Goal: Information Seeking & Learning: Learn about a topic

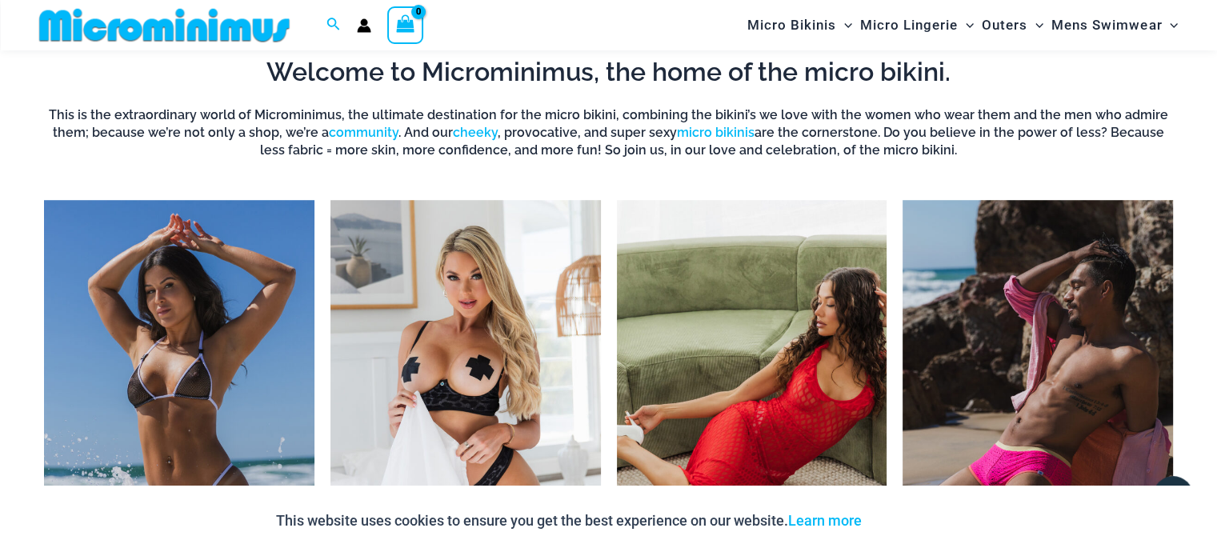
scroll to position [1234, 0]
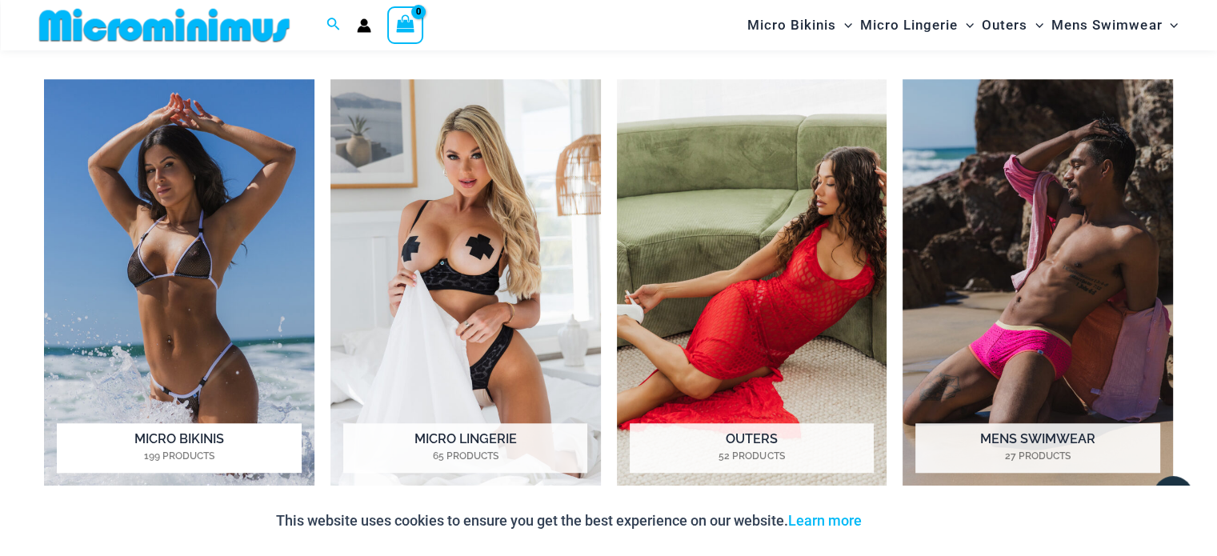
click at [225, 177] on img "Visit product category Micro Bikinis" at bounding box center [179, 287] width 270 height 417
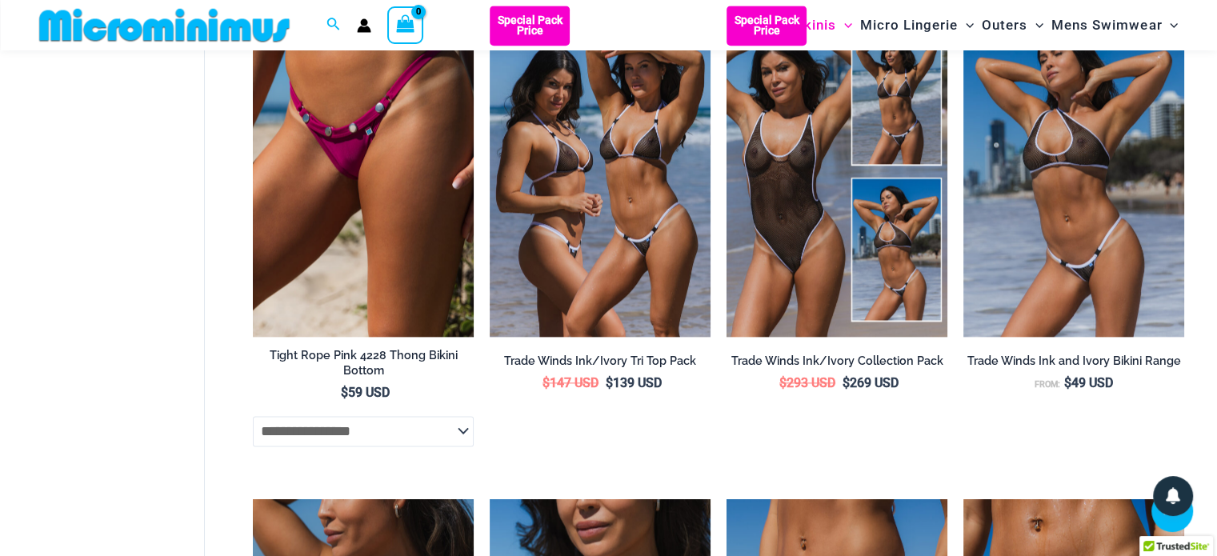
scroll to position [2001, 0]
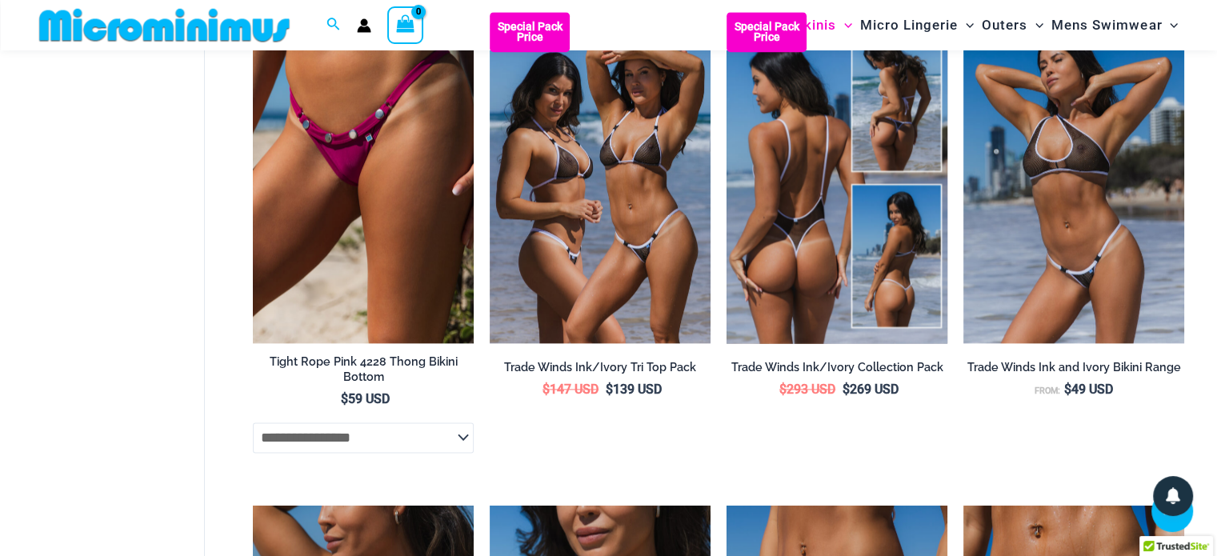
click at [738, 185] on img at bounding box center [836, 177] width 221 height 331
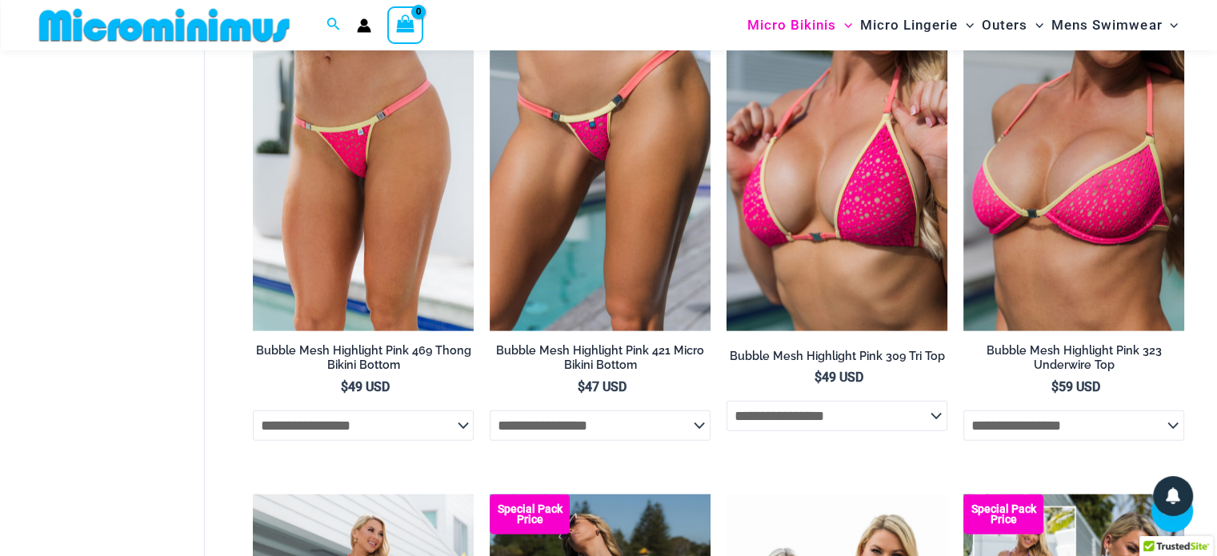
scroll to position [4424, 0]
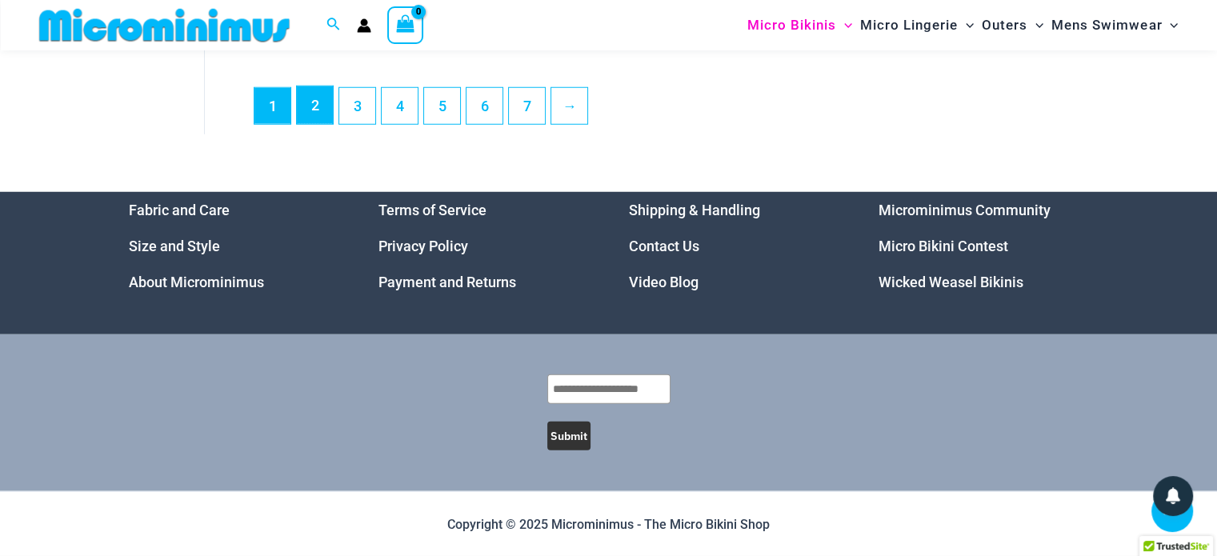
click at [303, 113] on link "2" at bounding box center [315, 105] width 36 height 38
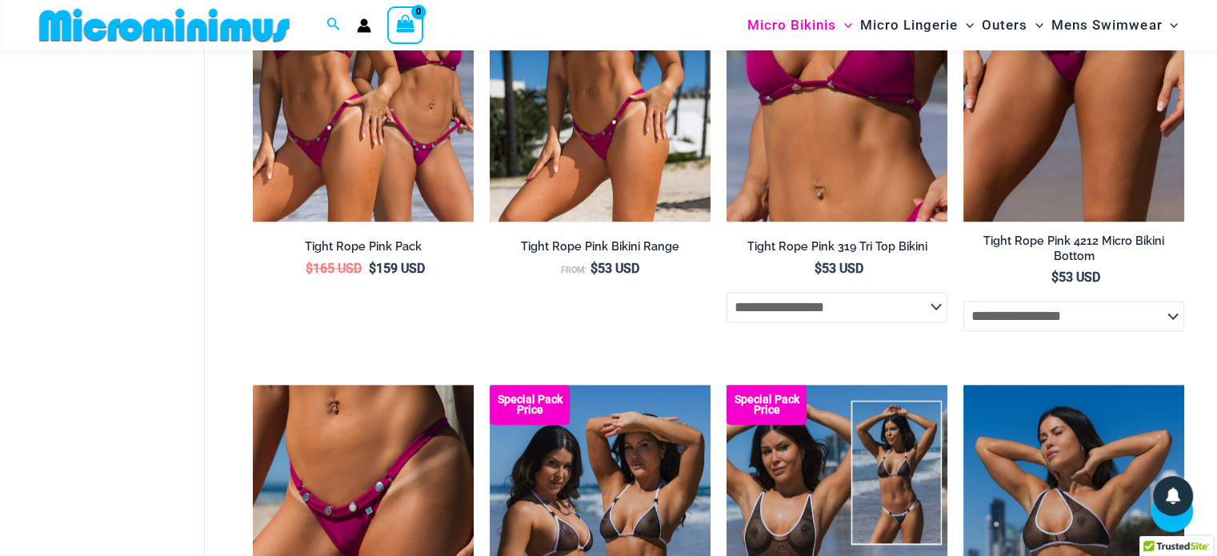
scroll to position [0, 0]
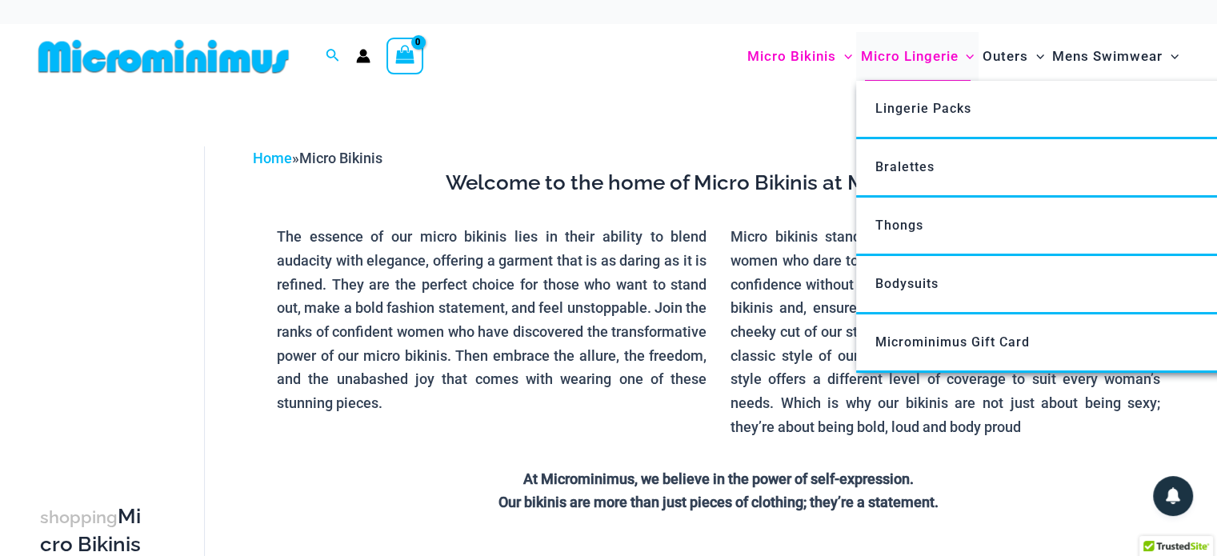
click at [903, 63] on span "Micro Lingerie" at bounding box center [909, 56] width 98 height 41
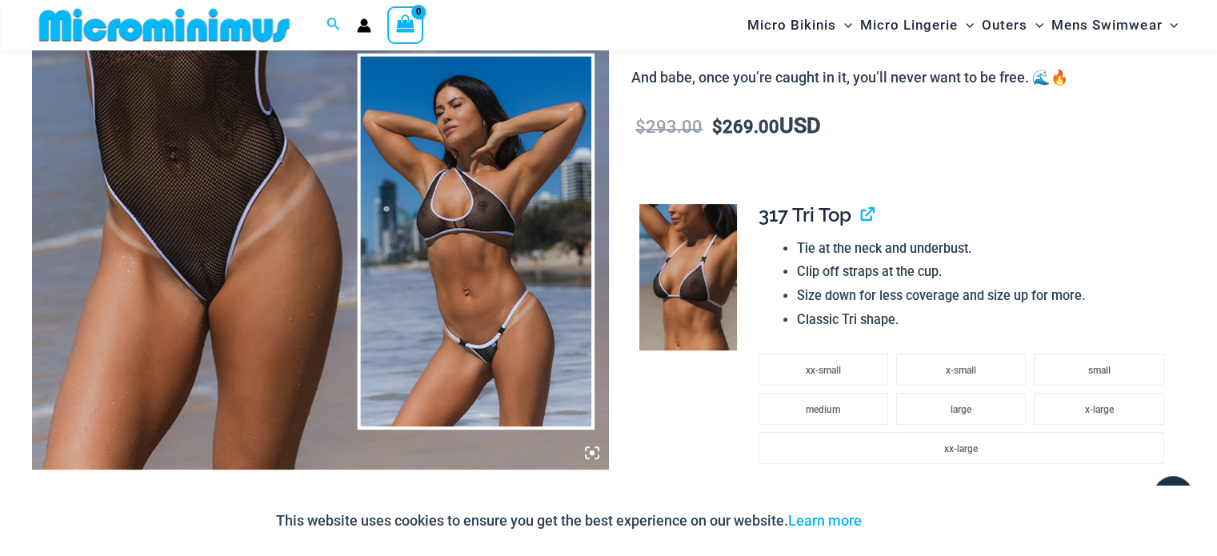
scroll to position [1098, 0]
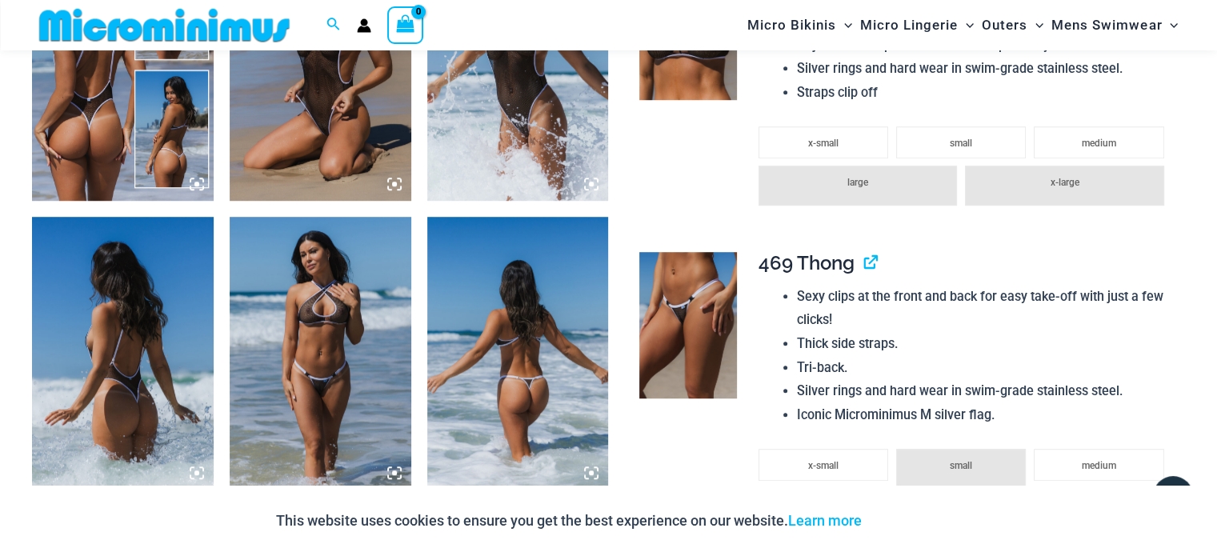
click at [149, 136] on img at bounding box center [123, 65] width 182 height 272
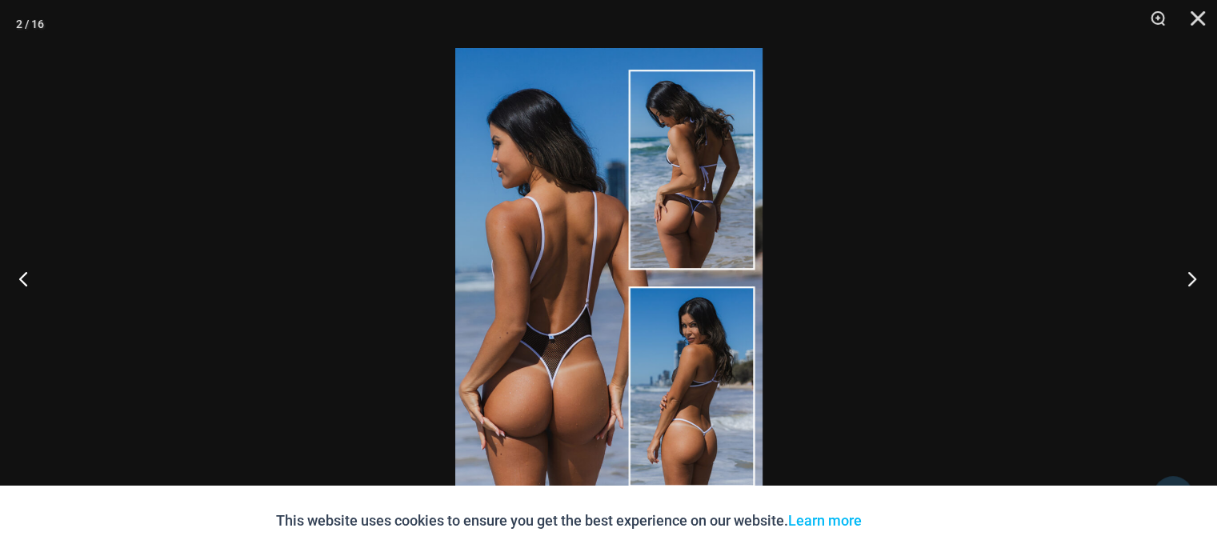
click at [1192, 284] on button "Next" at bounding box center [1187, 278] width 60 height 80
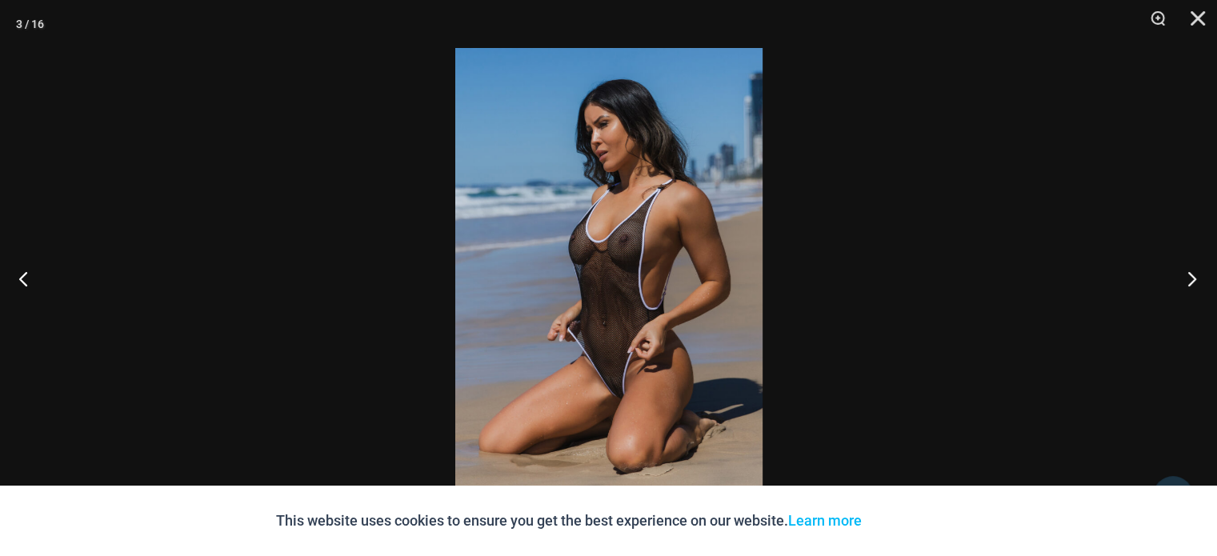
click at [1192, 284] on button "Next" at bounding box center [1187, 278] width 60 height 80
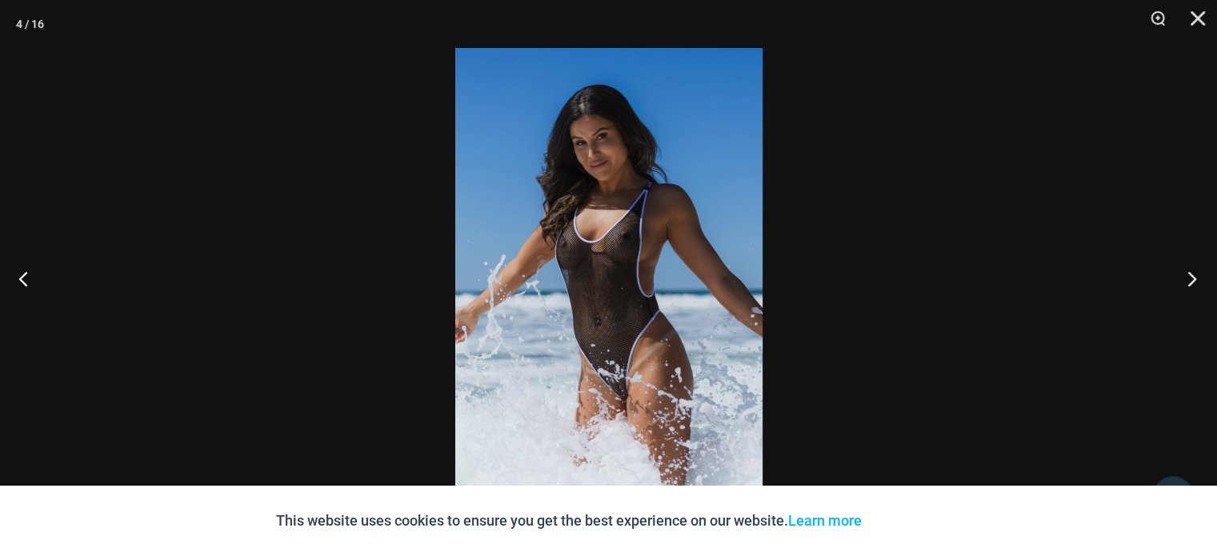
click at [1192, 284] on button "Next" at bounding box center [1187, 278] width 60 height 80
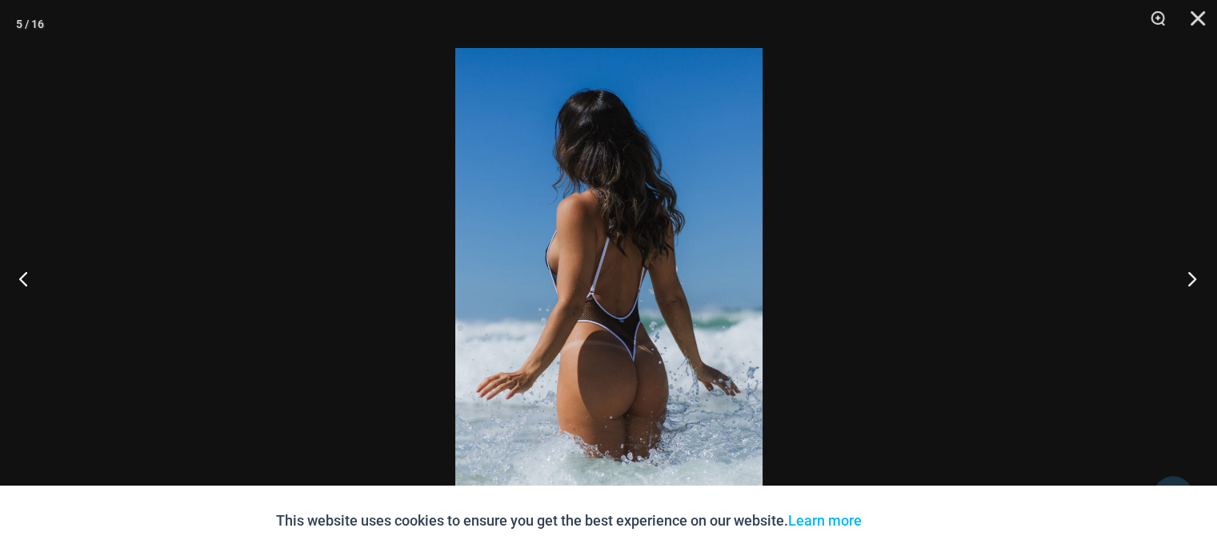
click at [1192, 284] on button "Next" at bounding box center [1187, 278] width 60 height 80
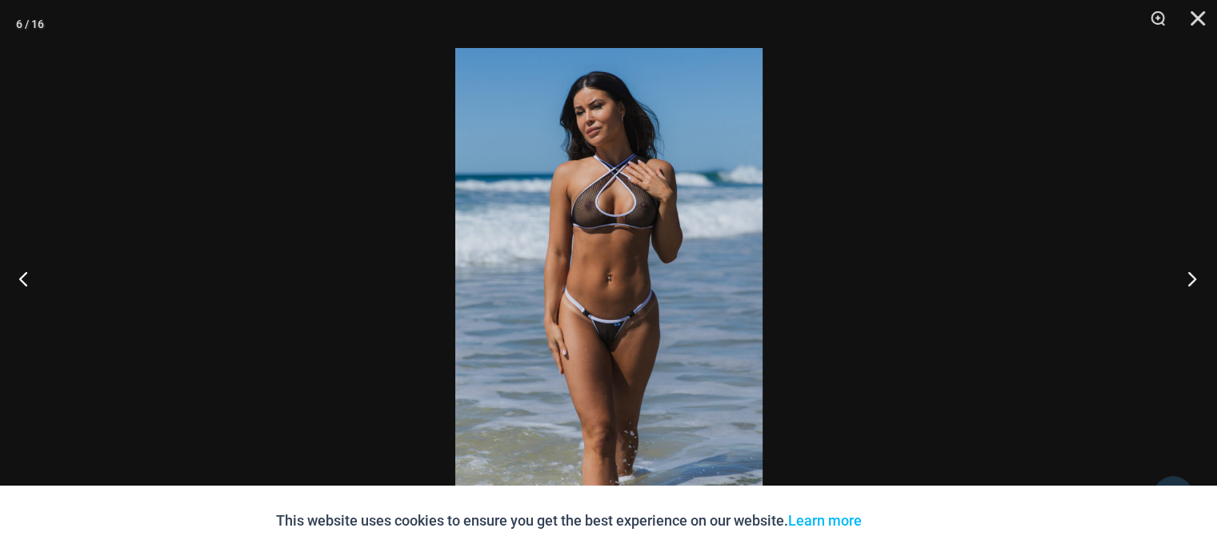
click at [1192, 284] on button "Next" at bounding box center [1187, 278] width 60 height 80
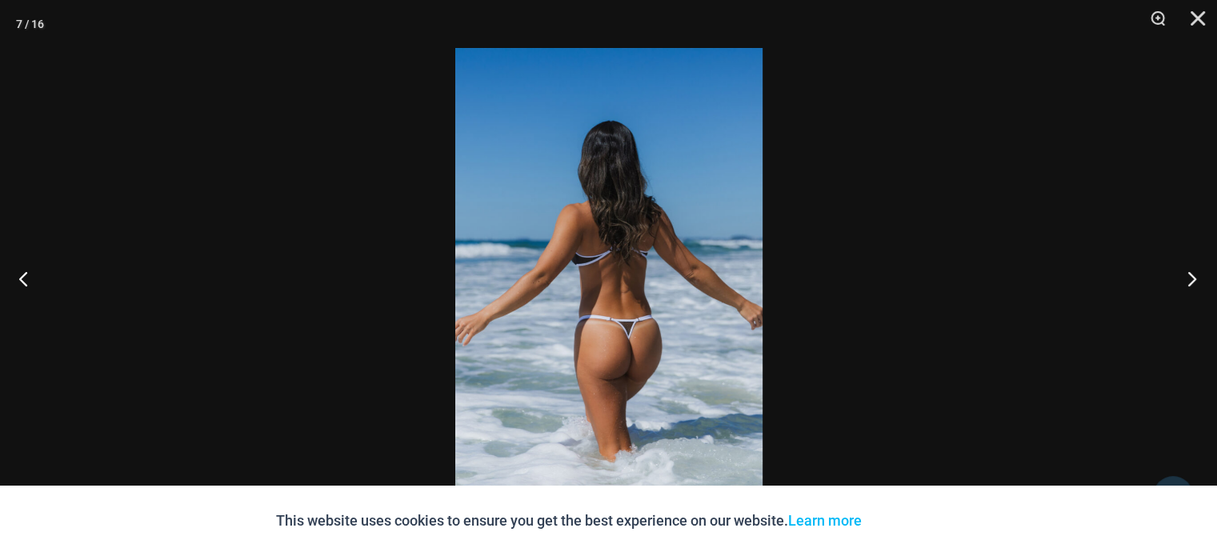
click at [1192, 284] on button "Next" at bounding box center [1187, 278] width 60 height 80
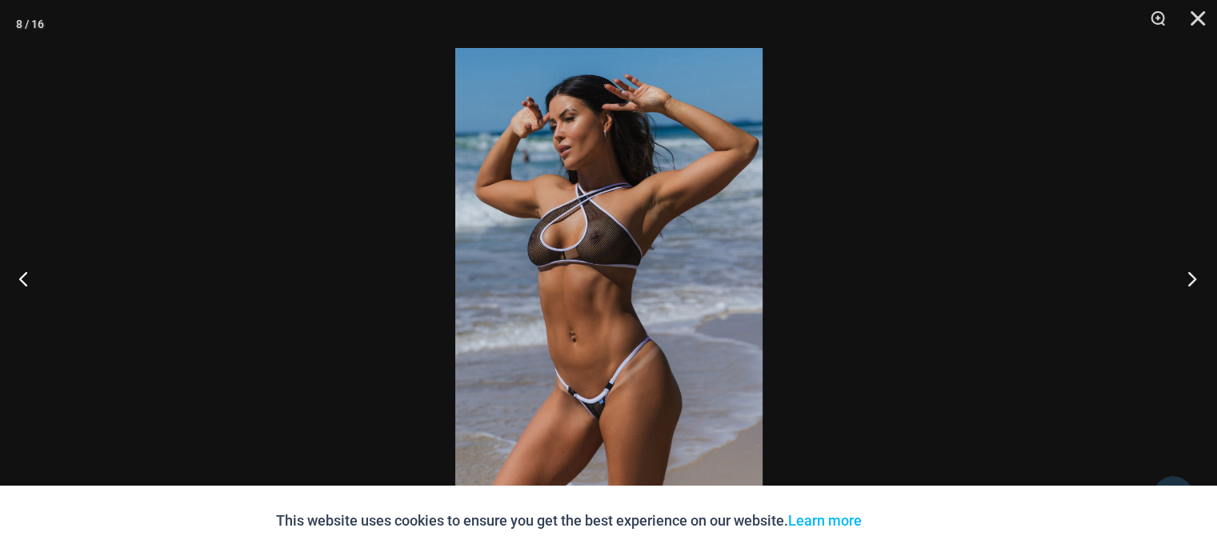
click at [1192, 284] on button "Next" at bounding box center [1187, 278] width 60 height 80
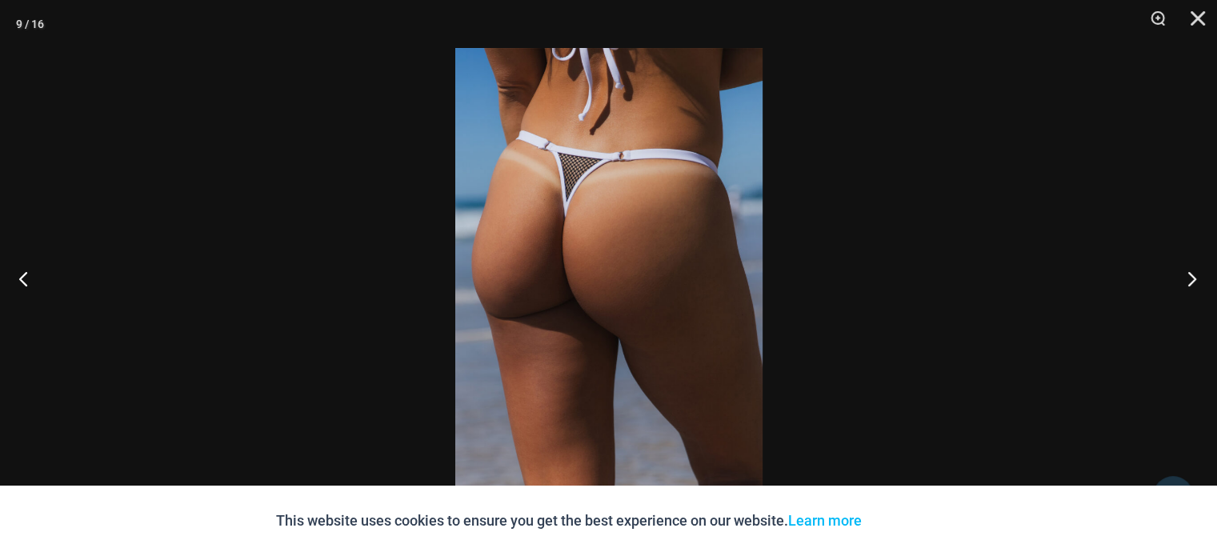
click at [1192, 284] on button "Next" at bounding box center [1187, 278] width 60 height 80
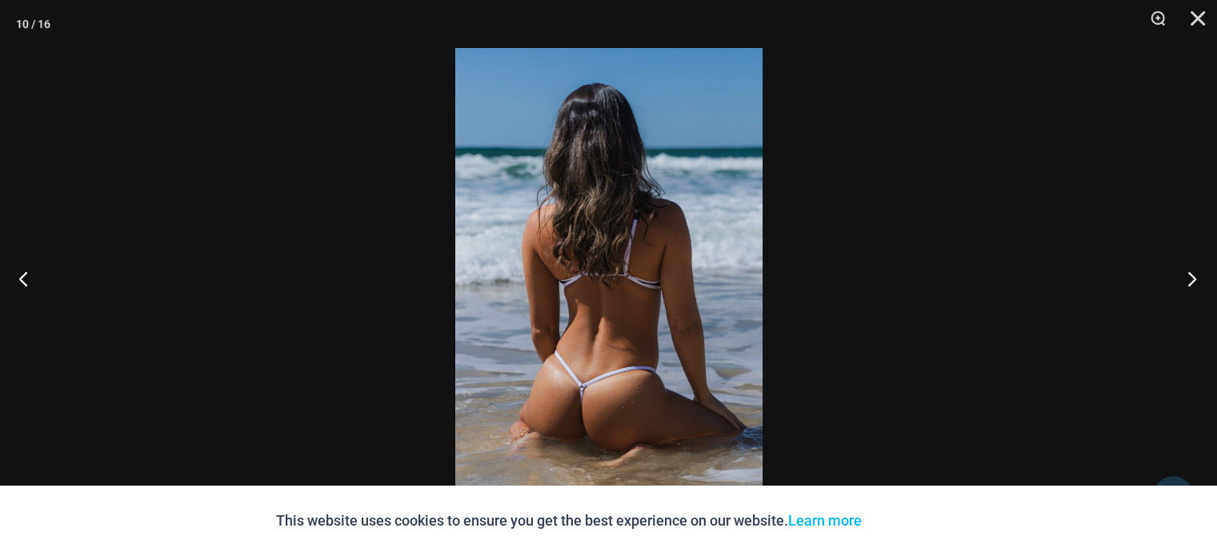
click at [1192, 284] on button "Next" at bounding box center [1187, 278] width 60 height 80
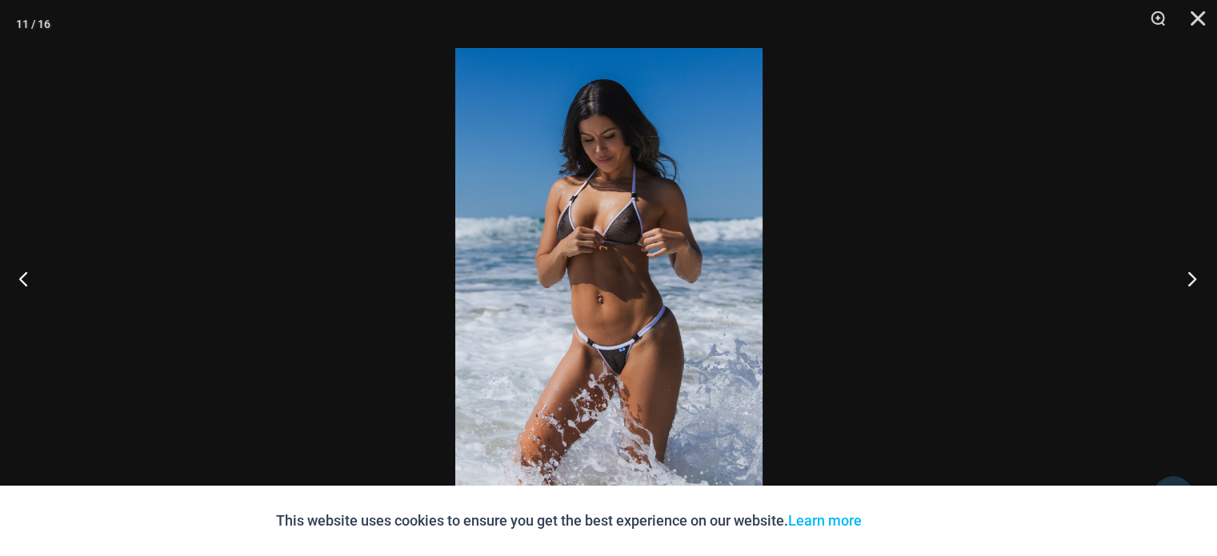
click at [1192, 284] on button "Next" at bounding box center [1187, 278] width 60 height 80
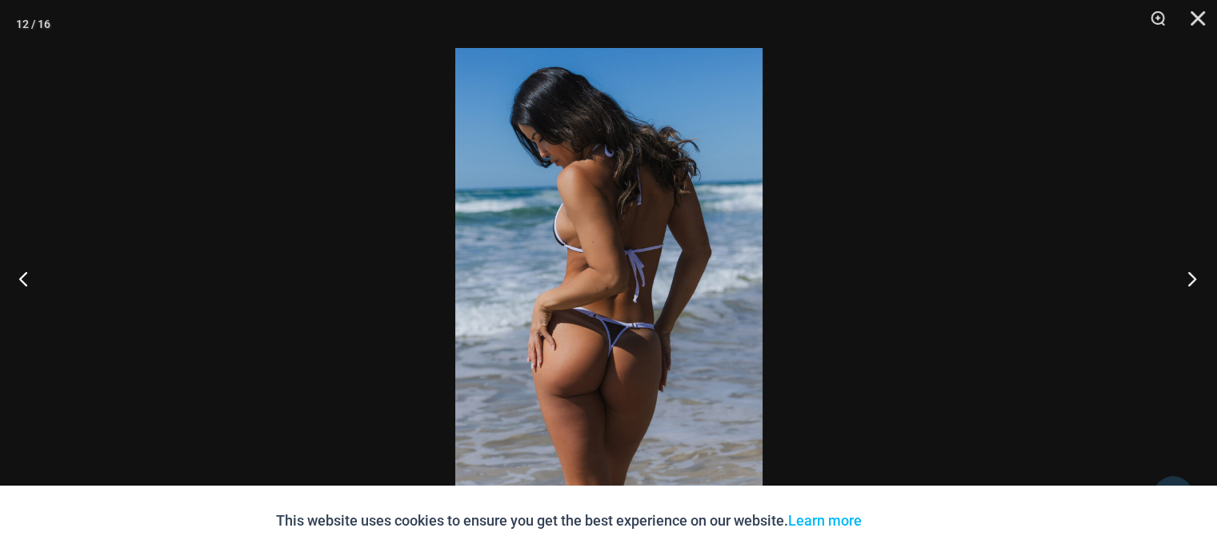
click at [1192, 284] on button "Next" at bounding box center [1187, 278] width 60 height 80
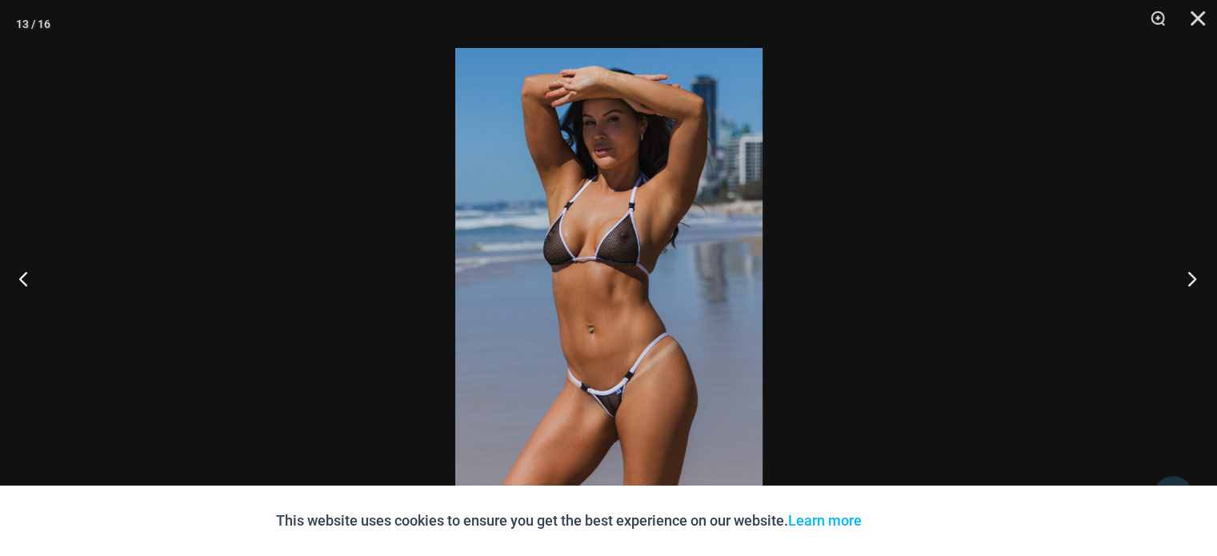
click at [1192, 284] on button "Next" at bounding box center [1187, 278] width 60 height 80
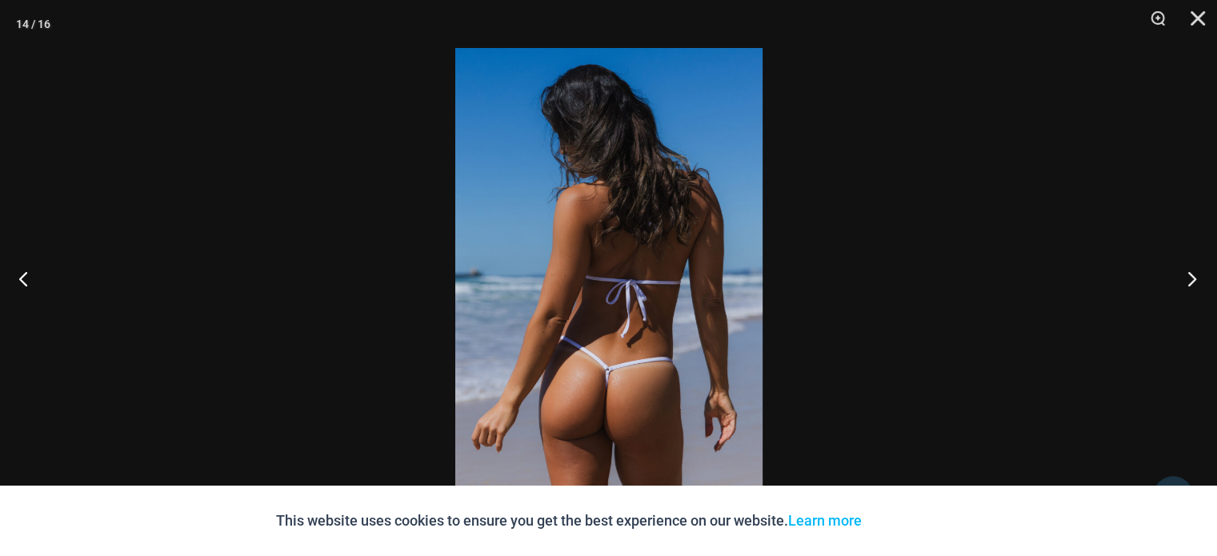
click at [1192, 284] on button "Next" at bounding box center [1187, 278] width 60 height 80
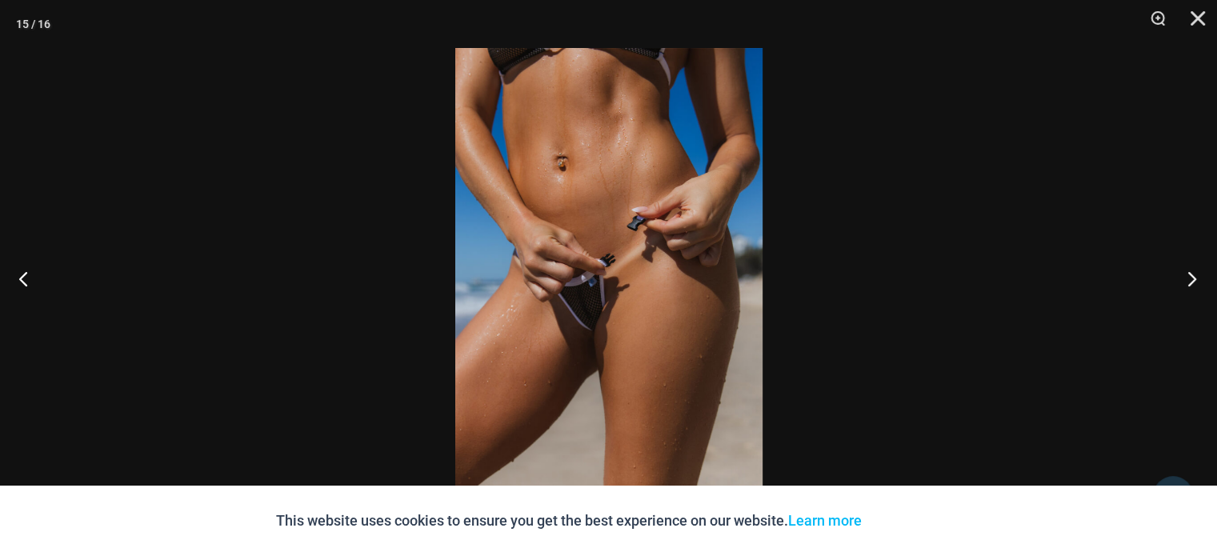
click at [1192, 284] on button "Next" at bounding box center [1187, 278] width 60 height 80
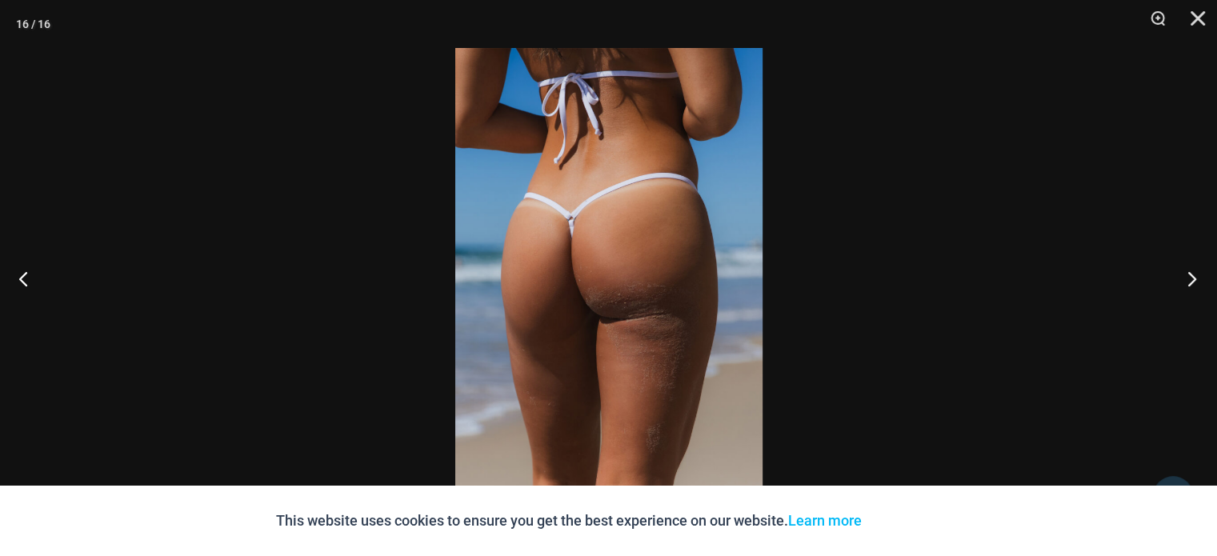
click at [1192, 284] on button "Next" at bounding box center [1187, 278] width 60 height 80
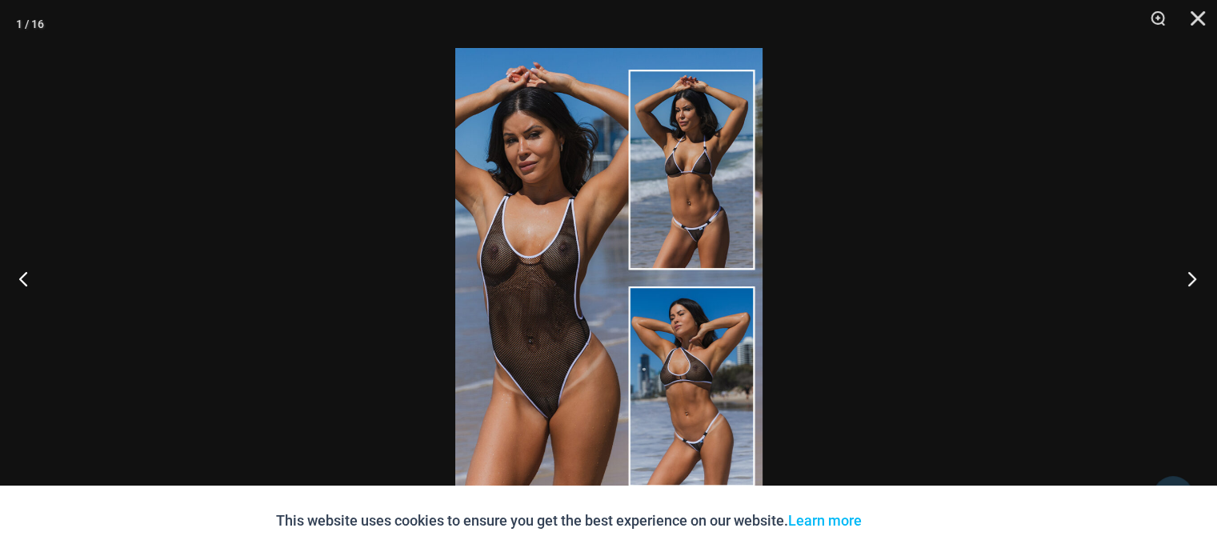
click at [1192, 284] on button "Next" at bounding box center [1187, 278] width 60 height 80
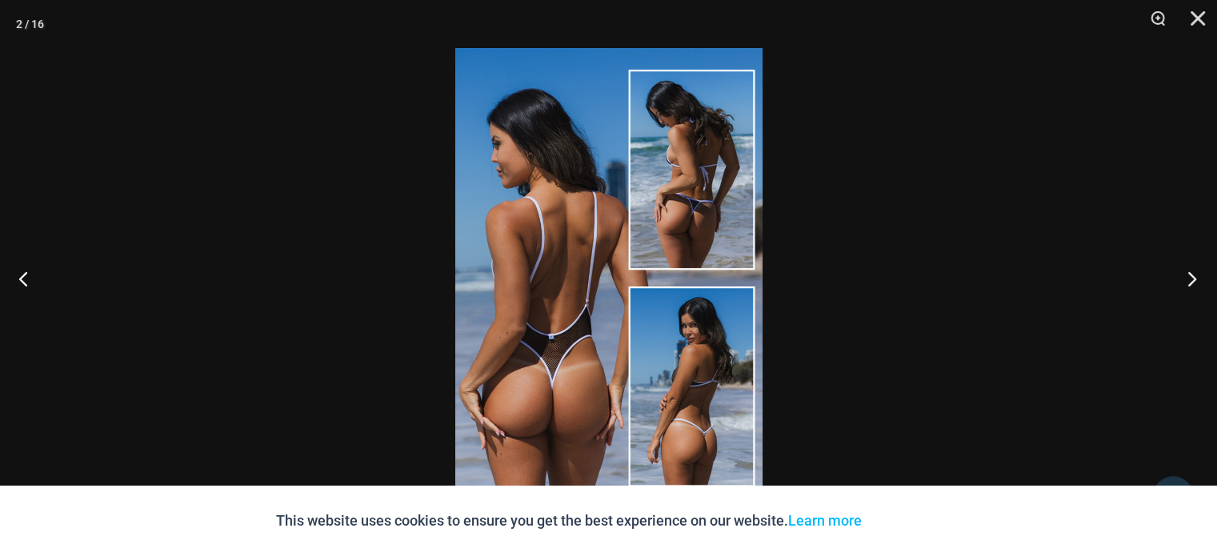
click at [1192, 284] on button "Next" at bounding box center [1187, 278] width 60 height 80
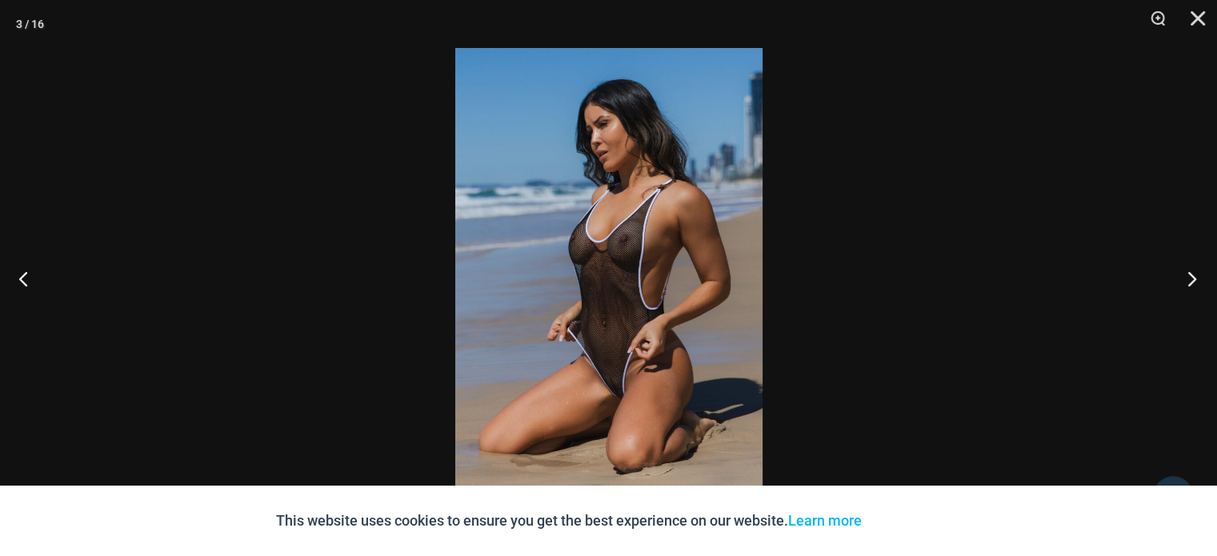
click at [1192, 284] on button "Next" at bounding box center [1187, 278] width 60 height 80
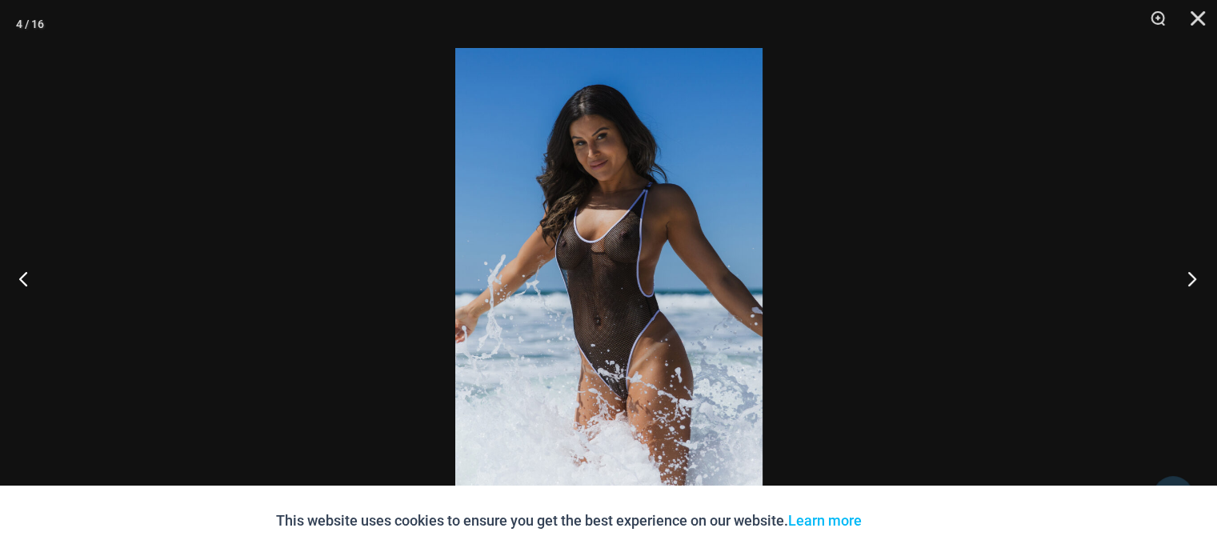
click at [1192, 284] on button "Next" at bounding box center [1187, 278] width 60 height 80
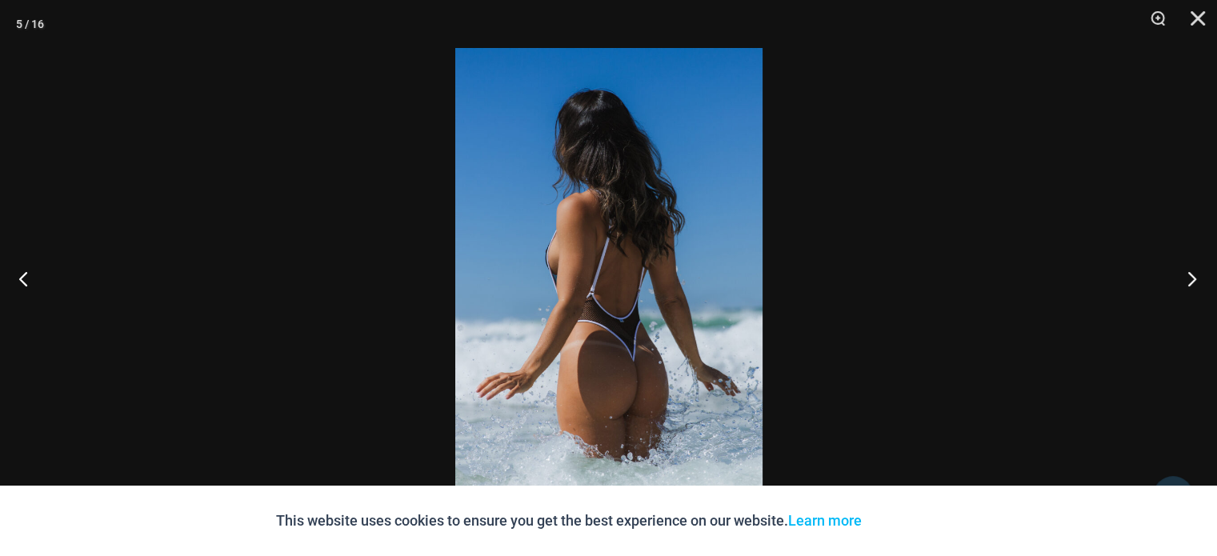
click at [1192, 284] on button "Next" at bounding box center [1187, 278] width 60 height 80
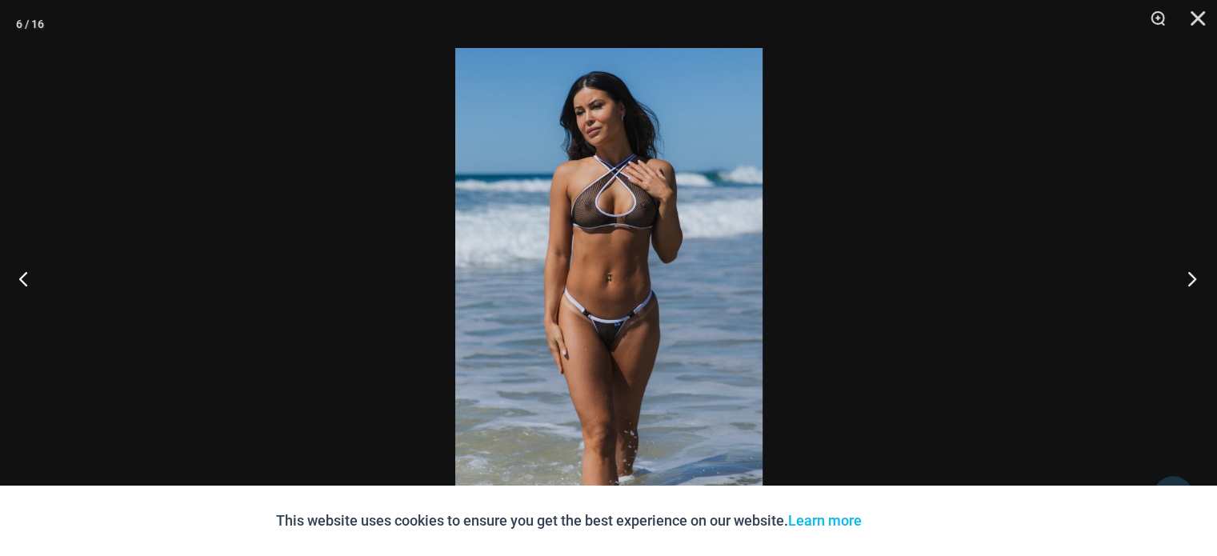
click at [1192, 278] on button "Next" at bounding box center [1187, 278] width 60 height 80
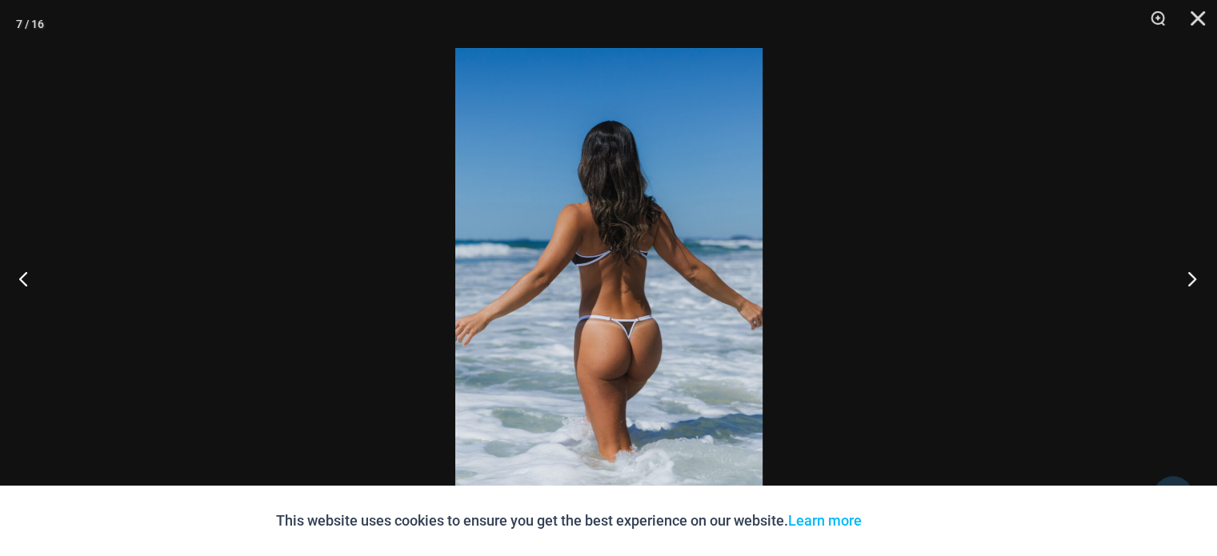
click at [1192, 278] on button "Next" at bounding box center [1187, 278] width 60 height 80
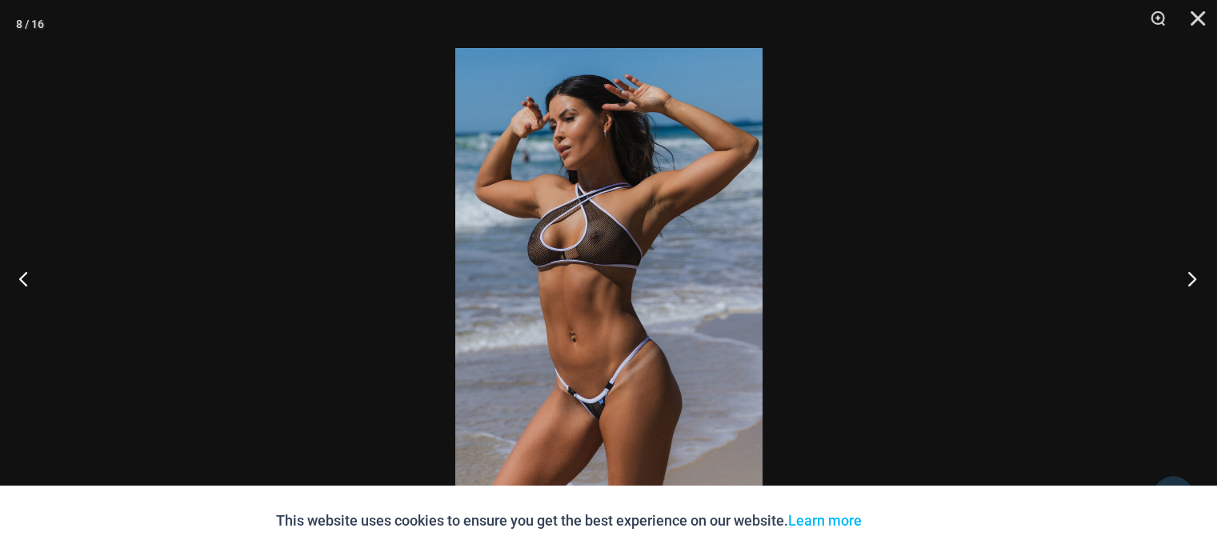
click at [1192, 278] on button "Next" at bounding box center [1187, 278] width 60 height 80
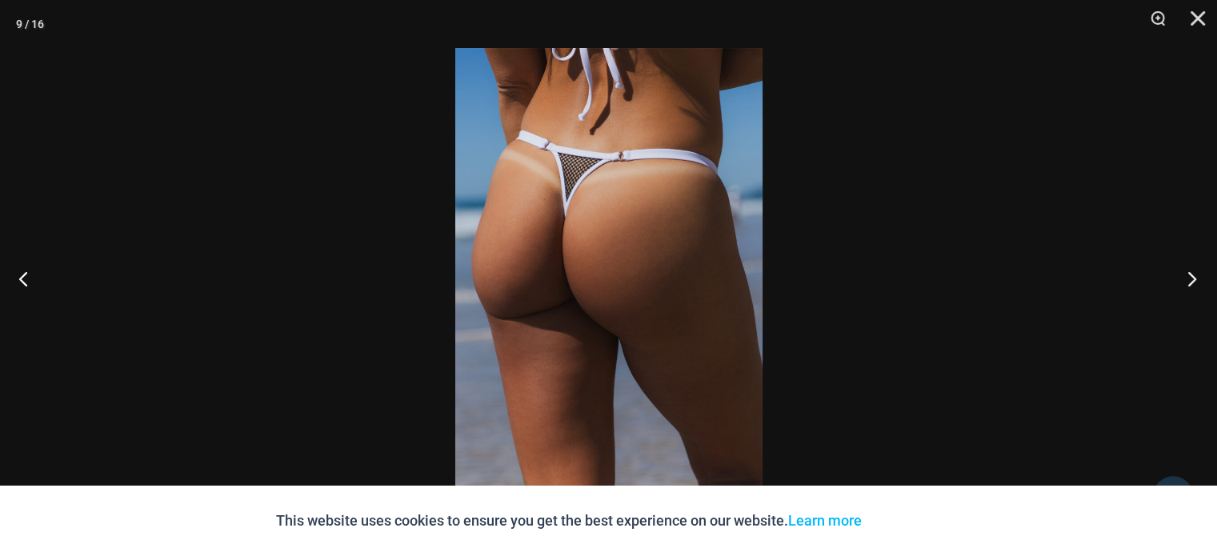
click at [1192, 278] on button "Next" at bounding box center [1187, 278] width 60 height 80
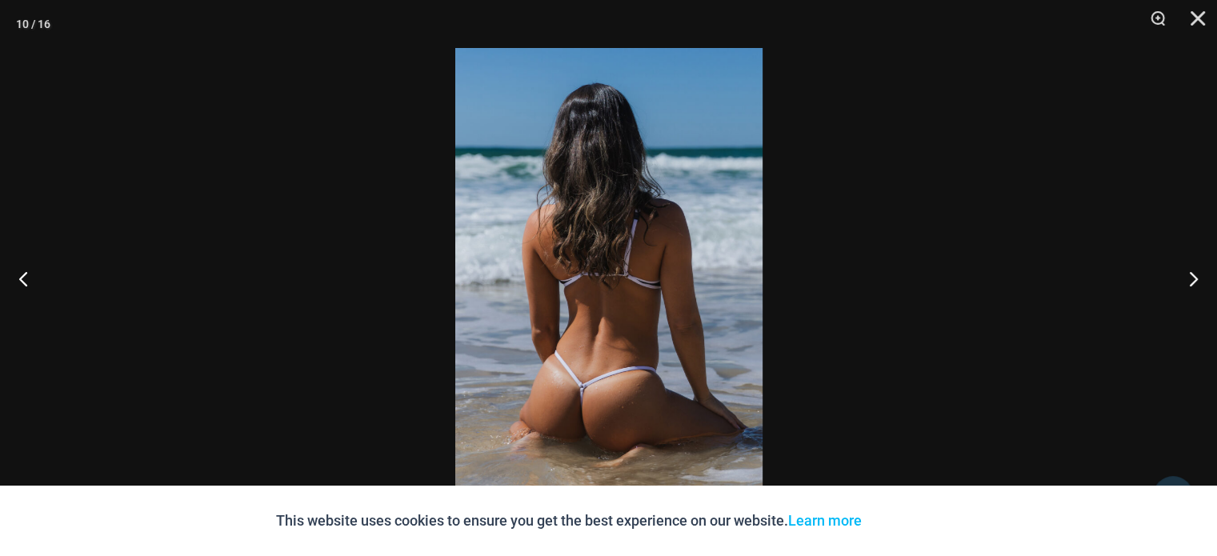
click at [1214, 28] on div at bounding box center [608, 278] width 1217 height 556
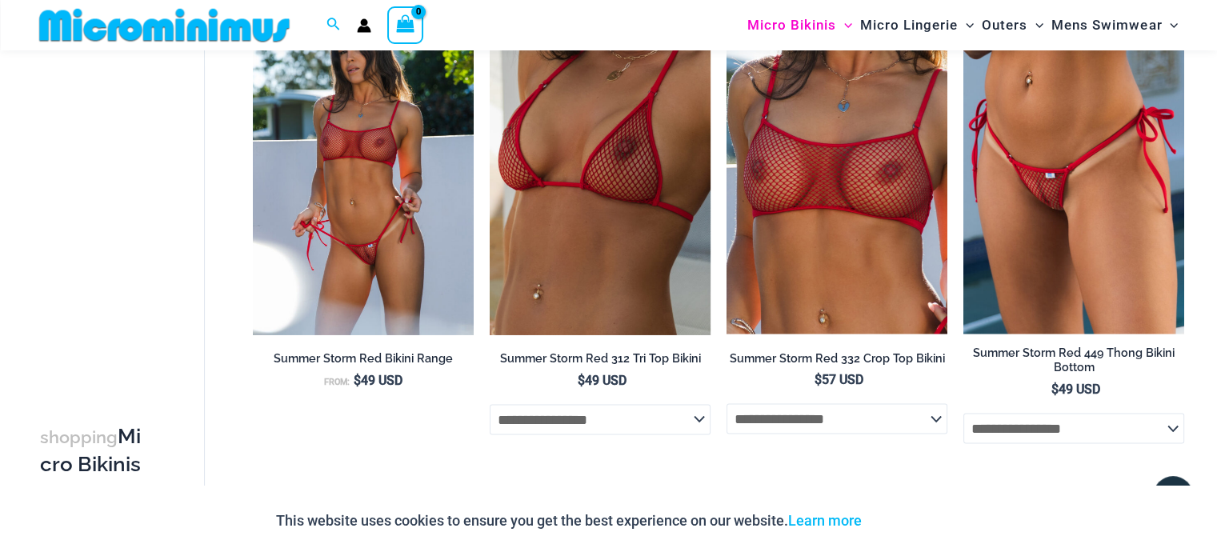
scroll to position [2683, 0]
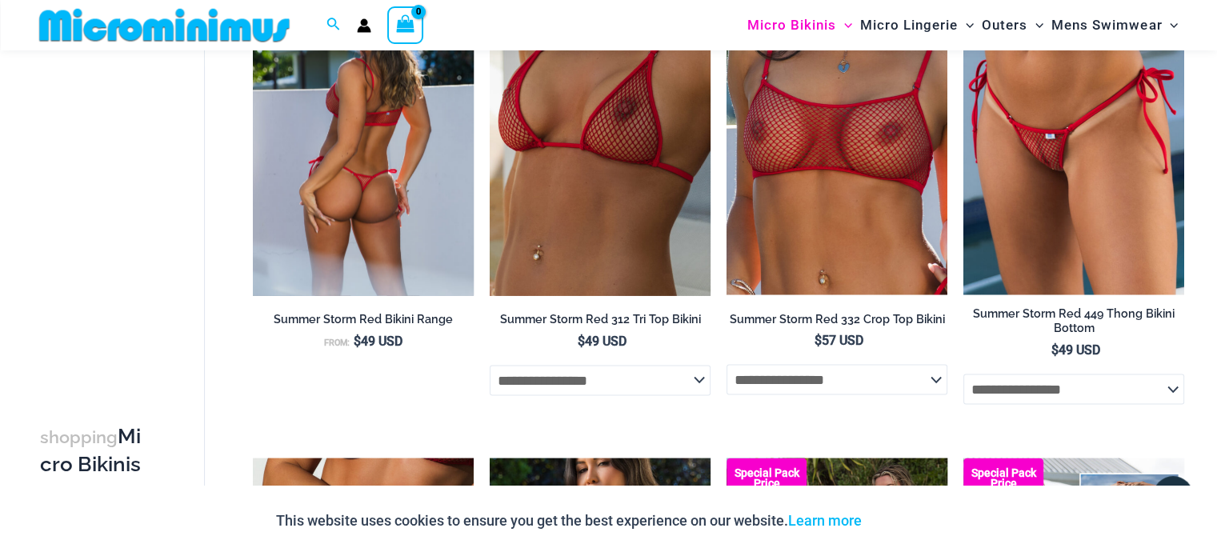
click at [389, 150] on img at bounding box center [363, 129] width 221 height 331
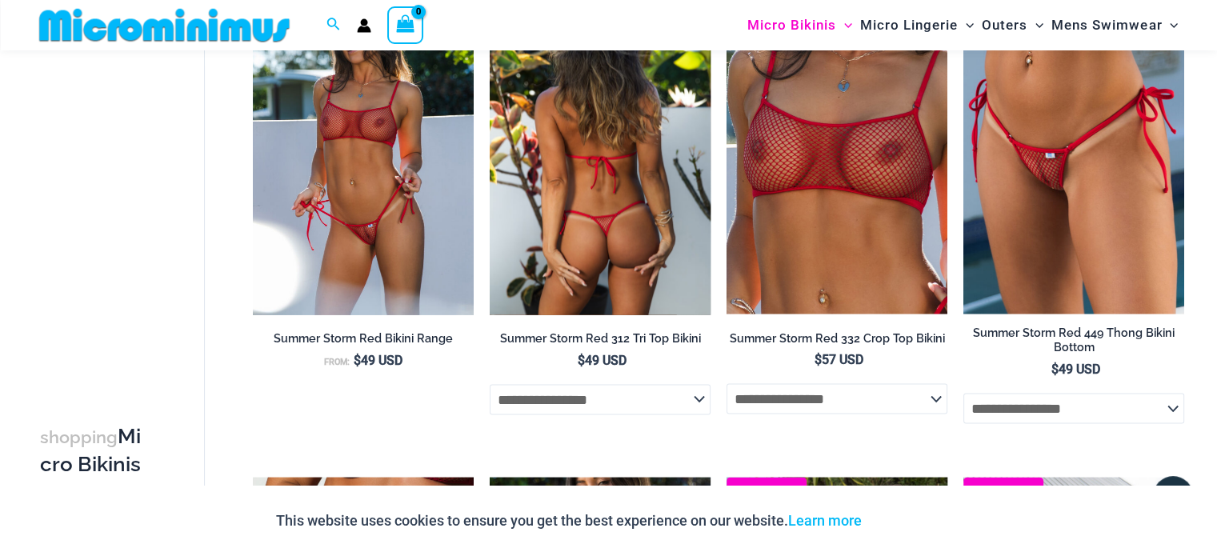
click at [570, 162] on img at bounding box center [600, 148] width 221 height 331
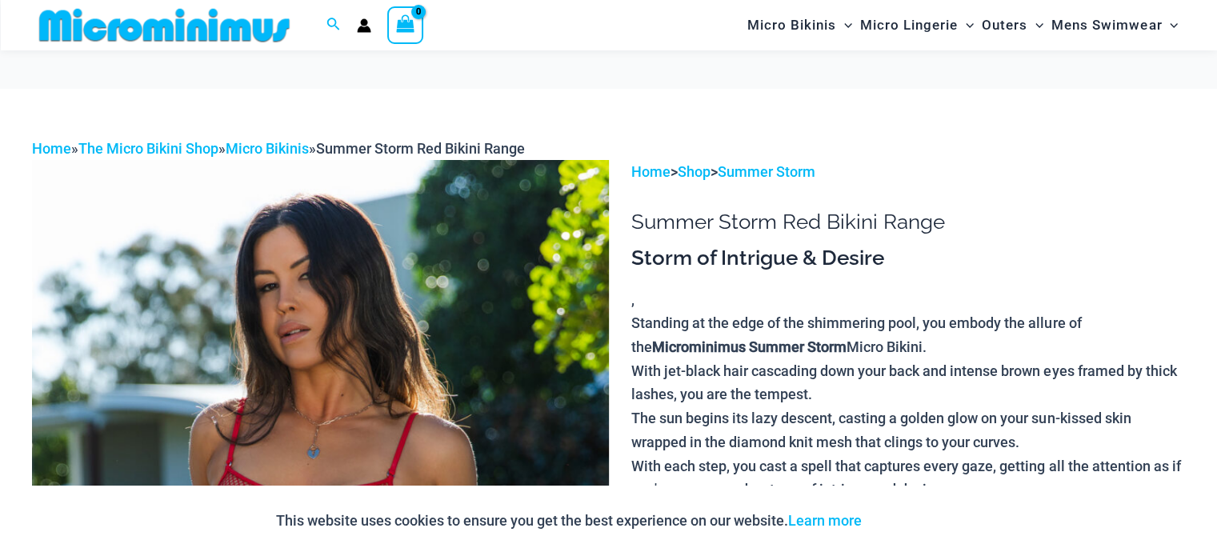
scroll to position [541, 0]
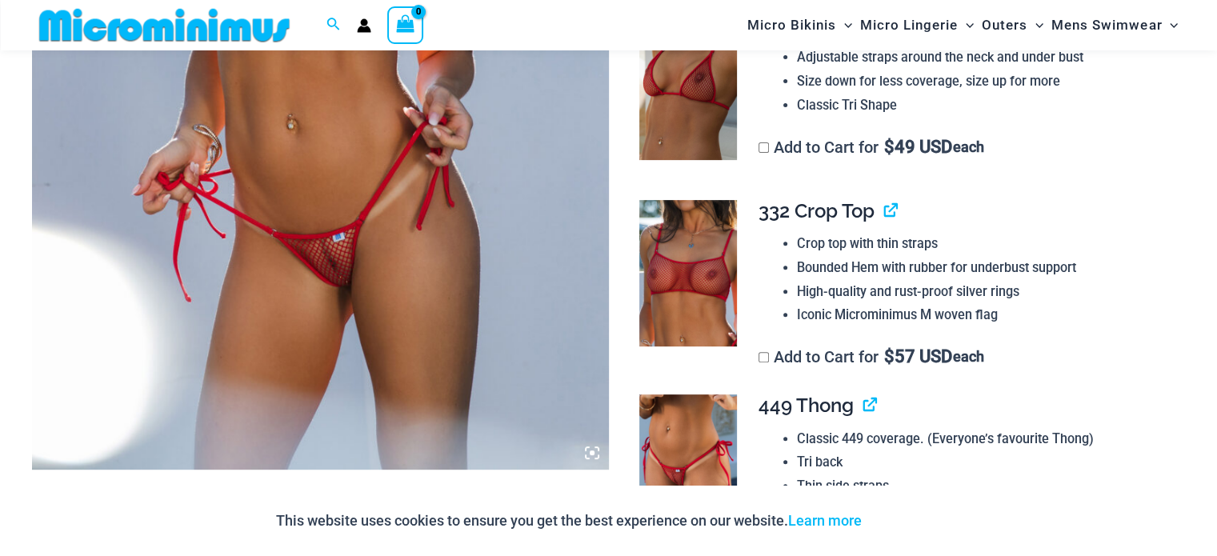
click at [290, 163] on img at bounding box center [320, 37] width 577 height 865
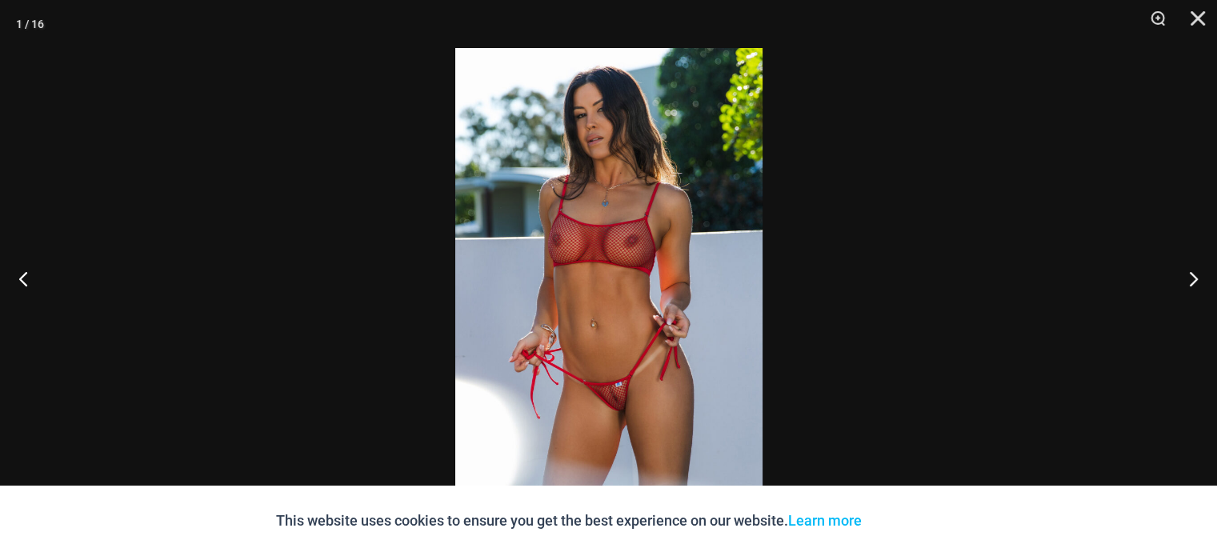
click at [560, 301] on img at bounding box center [608, 278] width 307 height 460
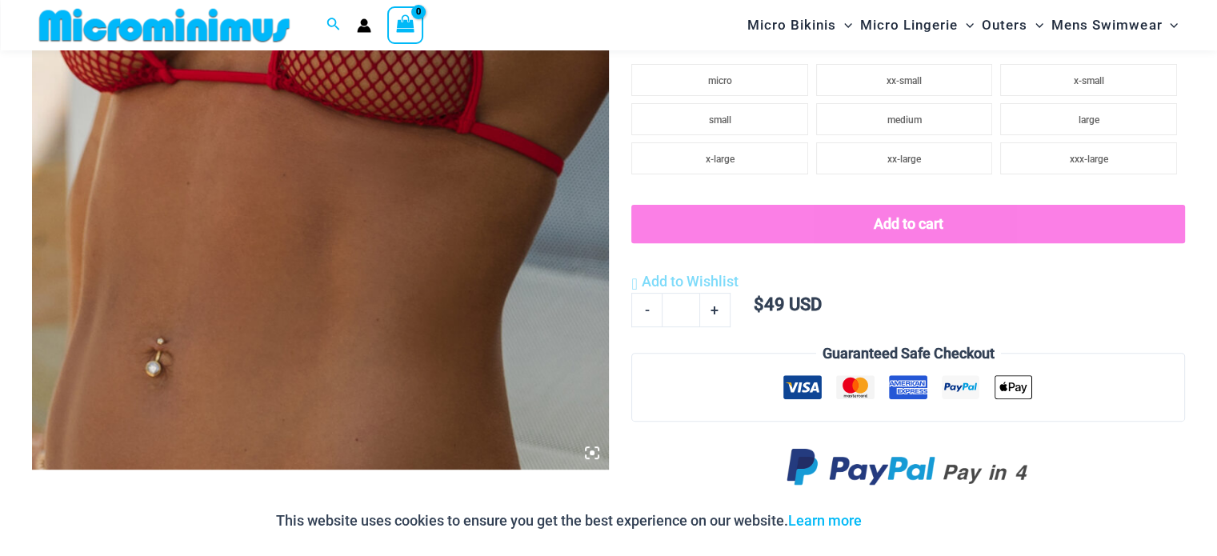
scroll to position [1098, 0]
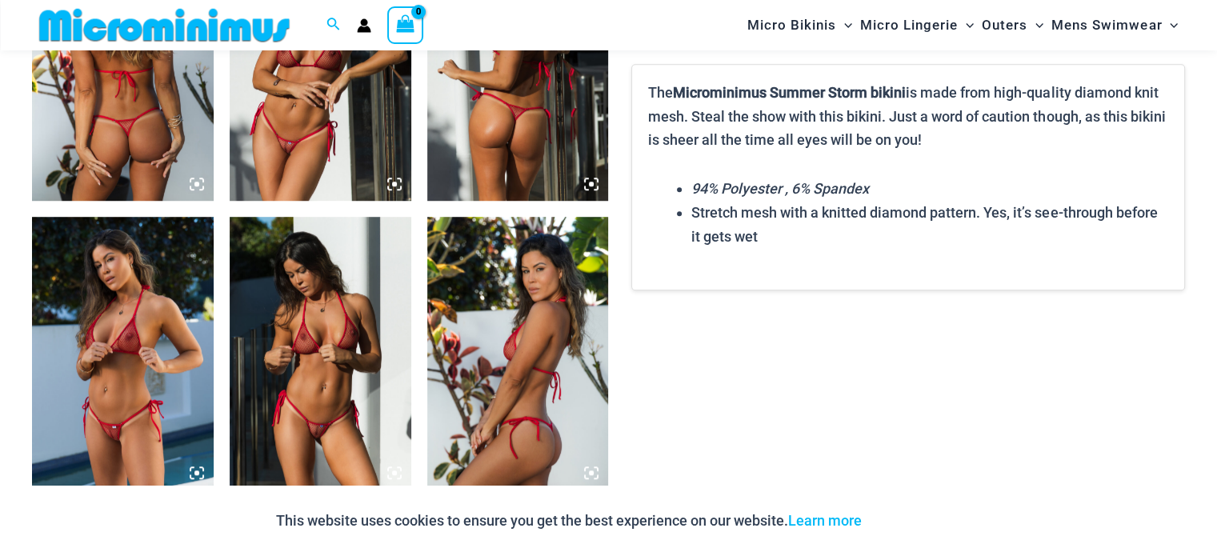
click at [326, 150] on img at bounding box center [321, 65] width 182 height 272
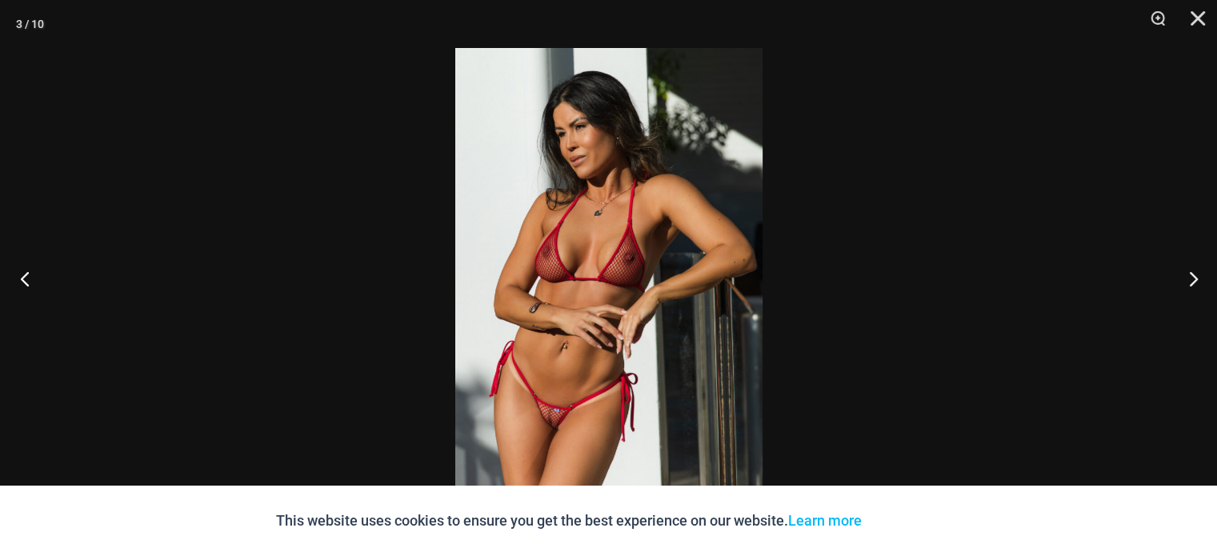
click at [22, 287] on button "Previous" at bounding box center [30, 278] width 60 height 80
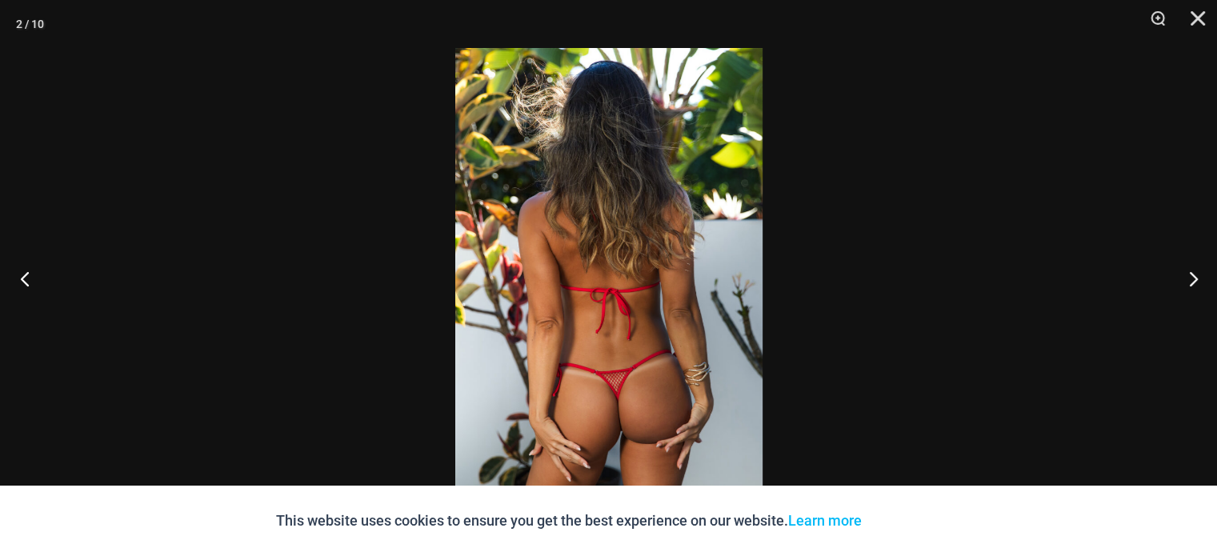
click at [22, 287] on button "Previous" at bounding box center [30, 278] width 60 height 80
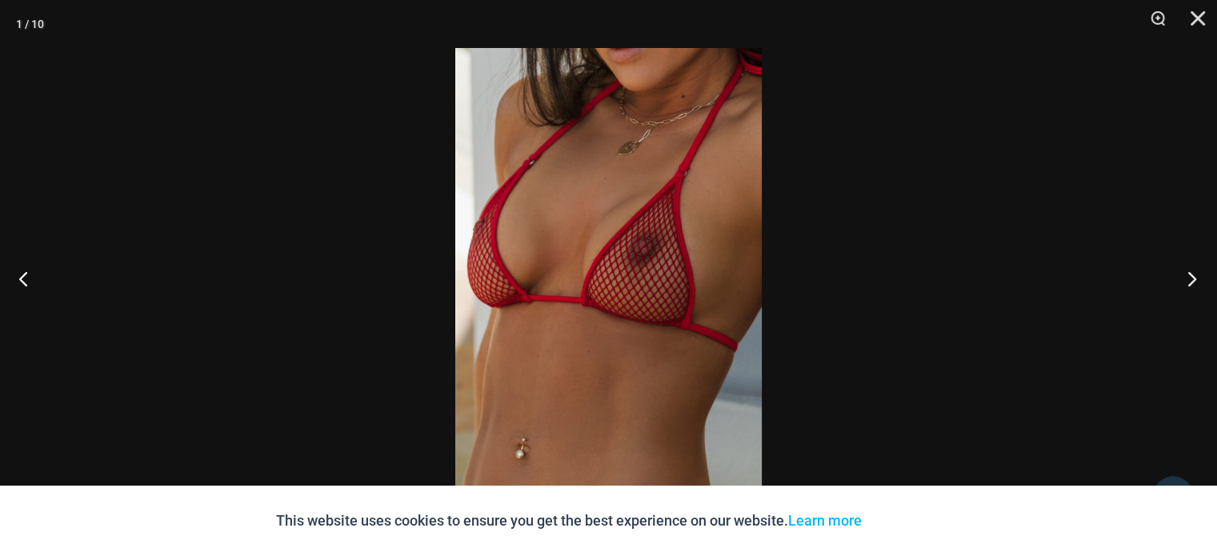
click at [1182, 274] on button "Next" at bounding box center [1187, 278] width 60 height 80
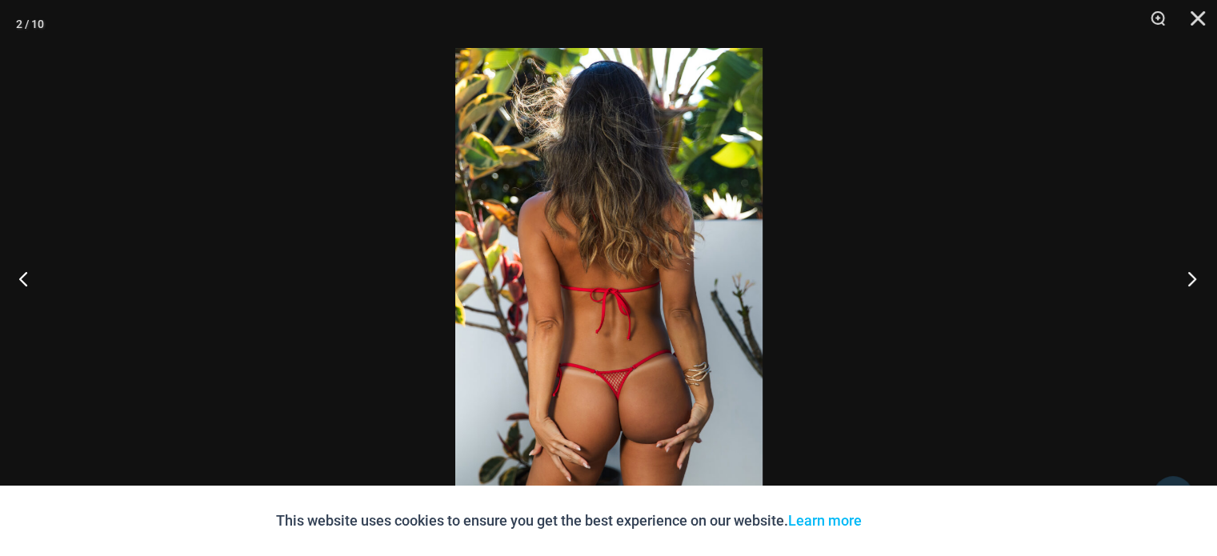
click at [1182, 274] on button "Next" at bounding box center [1187, 278] width 60 height 80
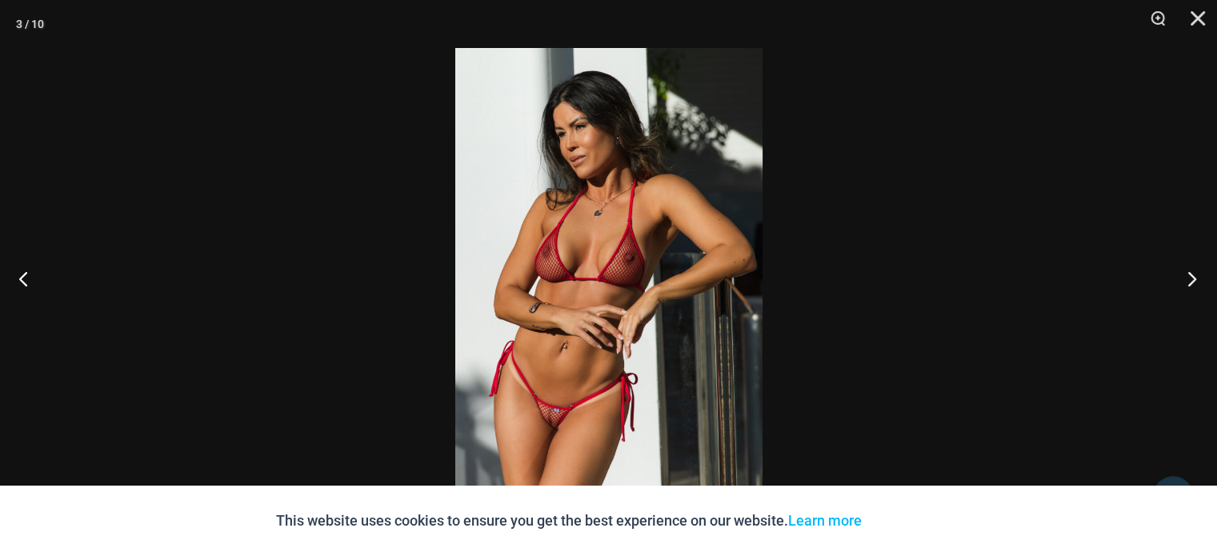
click at [1182, 274] on button "Next" at bounding box center [1187, 278] width 60 height 80
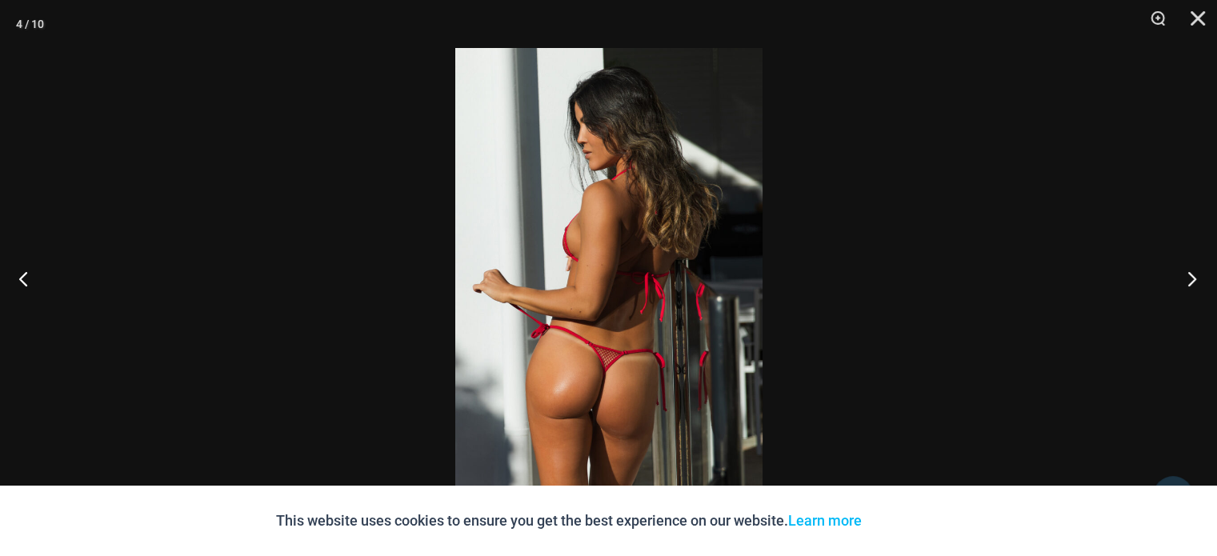
click at [1182, 274] on button "Next" at bounding box center [1187, 278] width 60 height 80
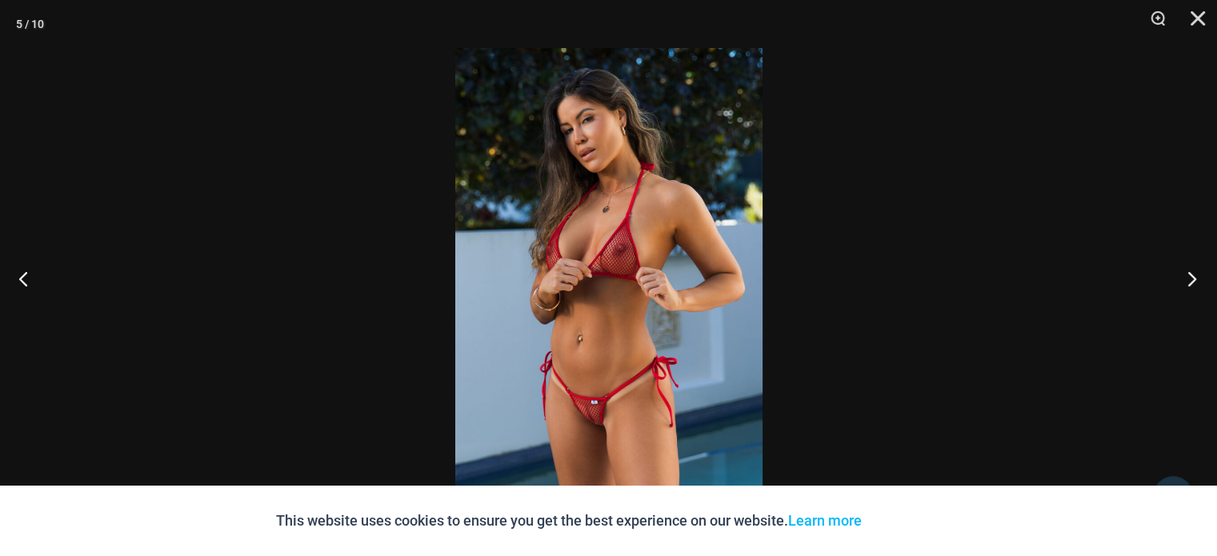
click at [1182, 274] on button "Next" at bounding box center [1187, 278] width 60 height 80
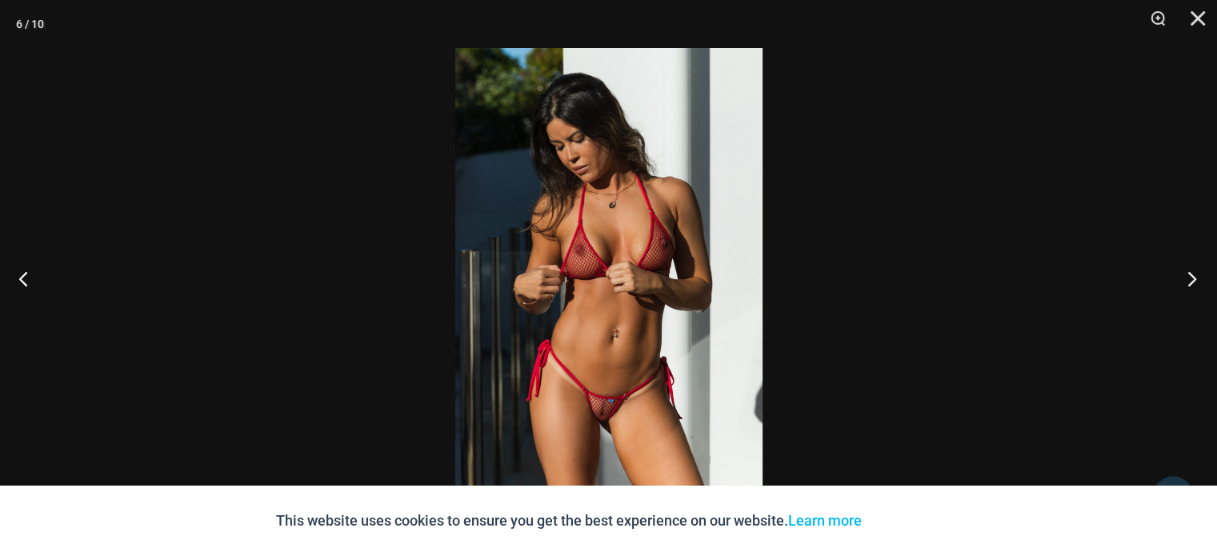
click at [1182, 274] on button "Next" at bounding box center [1187, 278] width 60 height 80
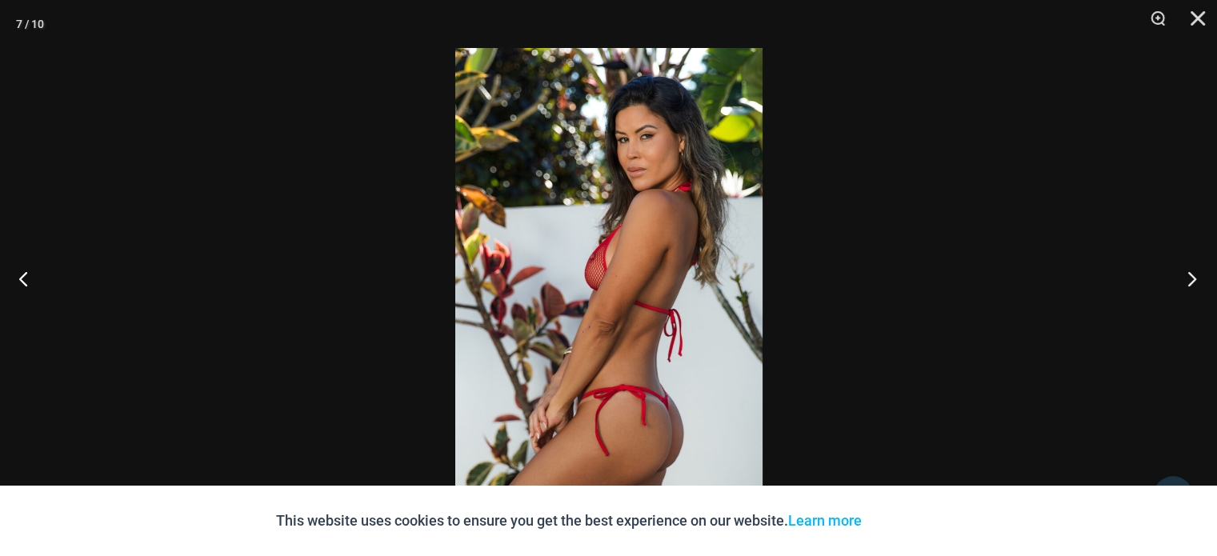
click at [1182, 274] on button "Next" at bounding box center [1187, 278] width 60 height 80
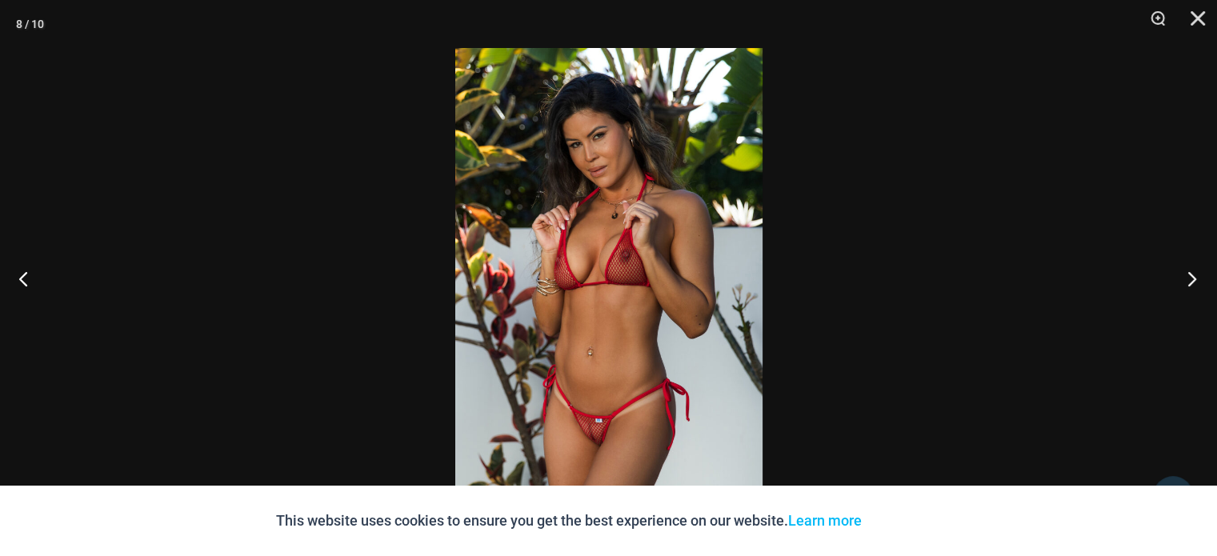
click at [1182, 274] on button "Next" at bounding box center [1187, 278] width 60 height 80
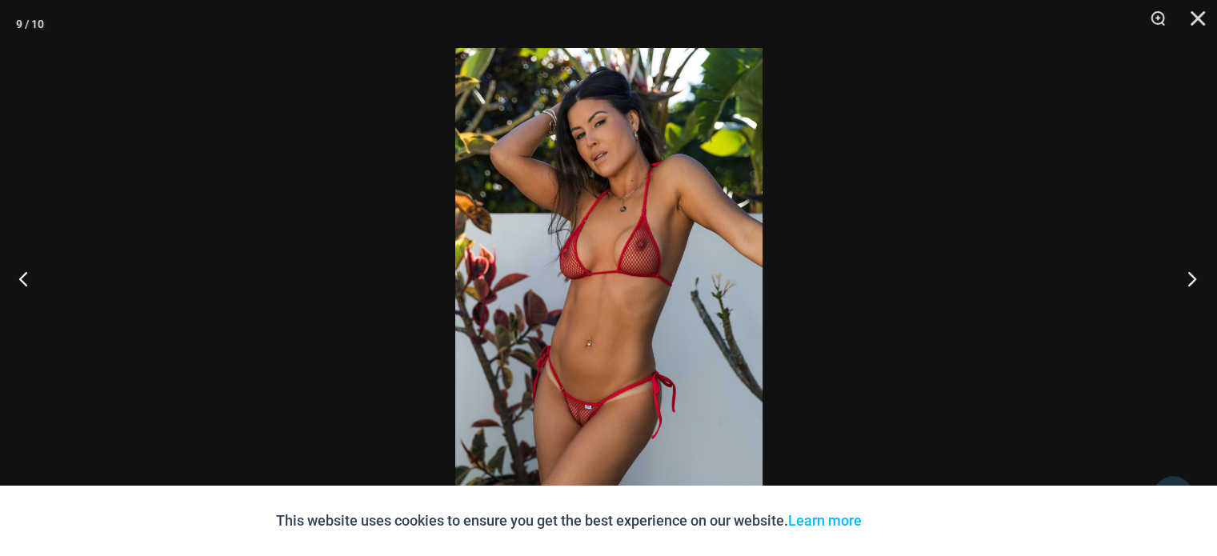
click at [1182, 274] on button "Next" at bounding box center [1187, 278] width 60 height 80
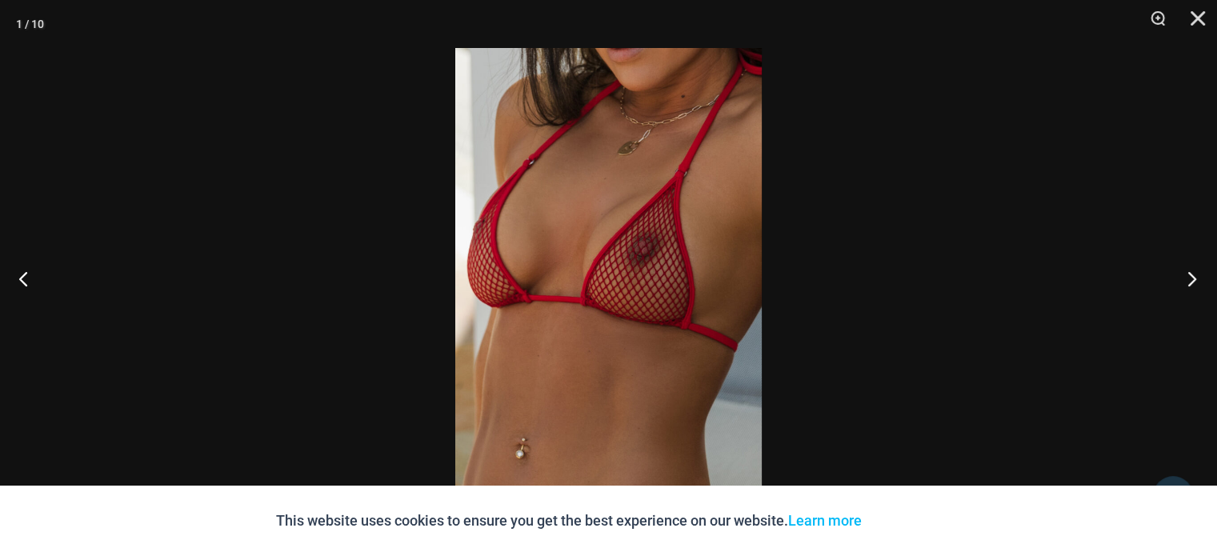
click at [1182, 274] on button "Next" at bounding box center [1187, 278] width 60 height 80
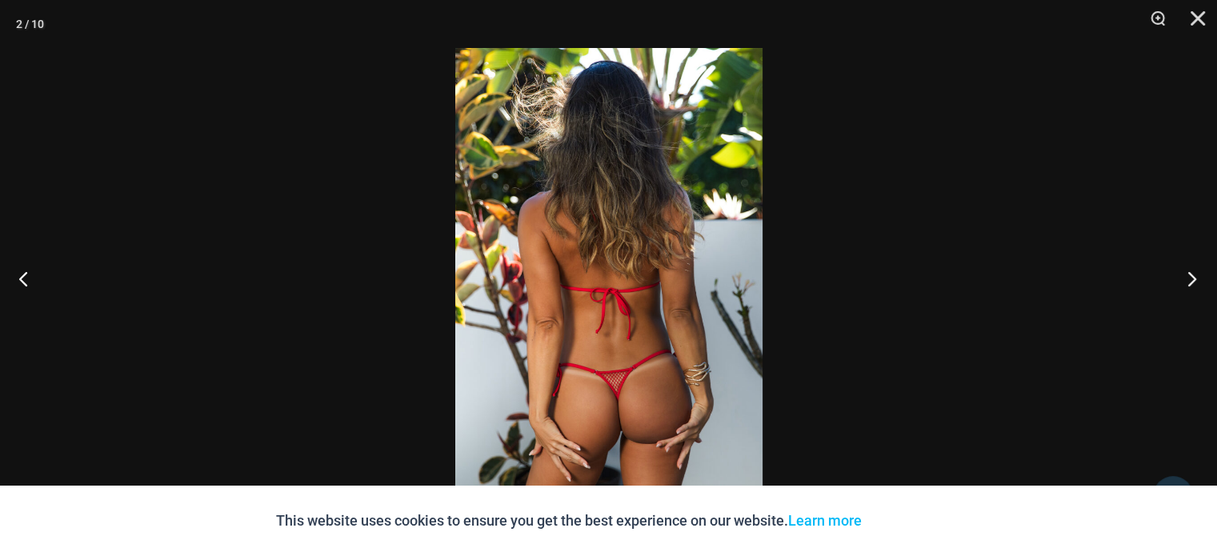
click at [1182, 274] on button "Next" at bounding box center [1187, 278] width 60 height 80
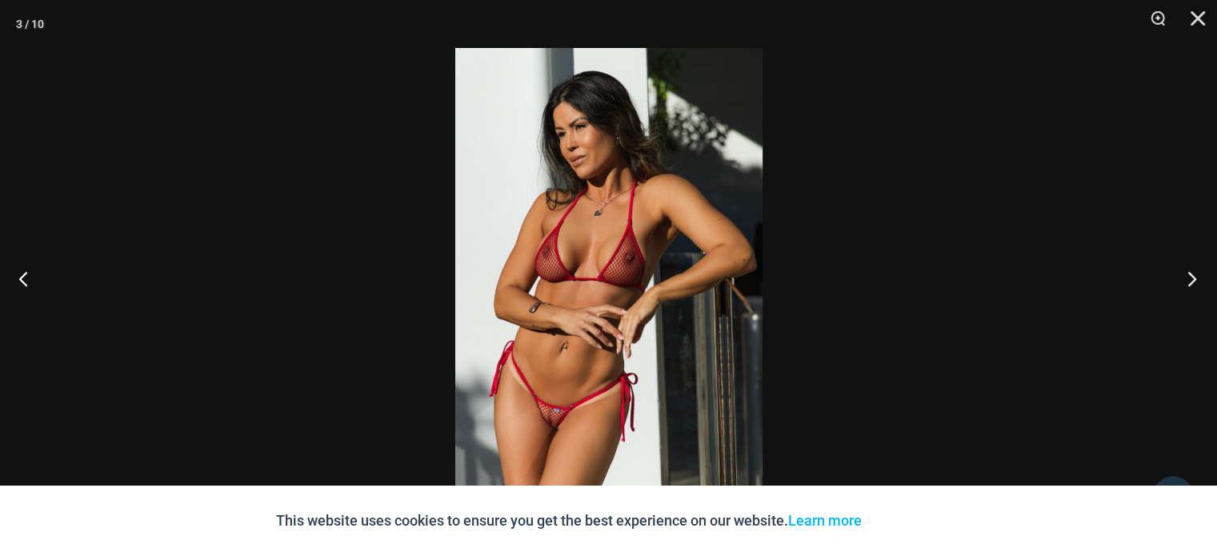
click at [1182, 274] on button "Next" at bounding box center [1187, 278] width 60 height 80
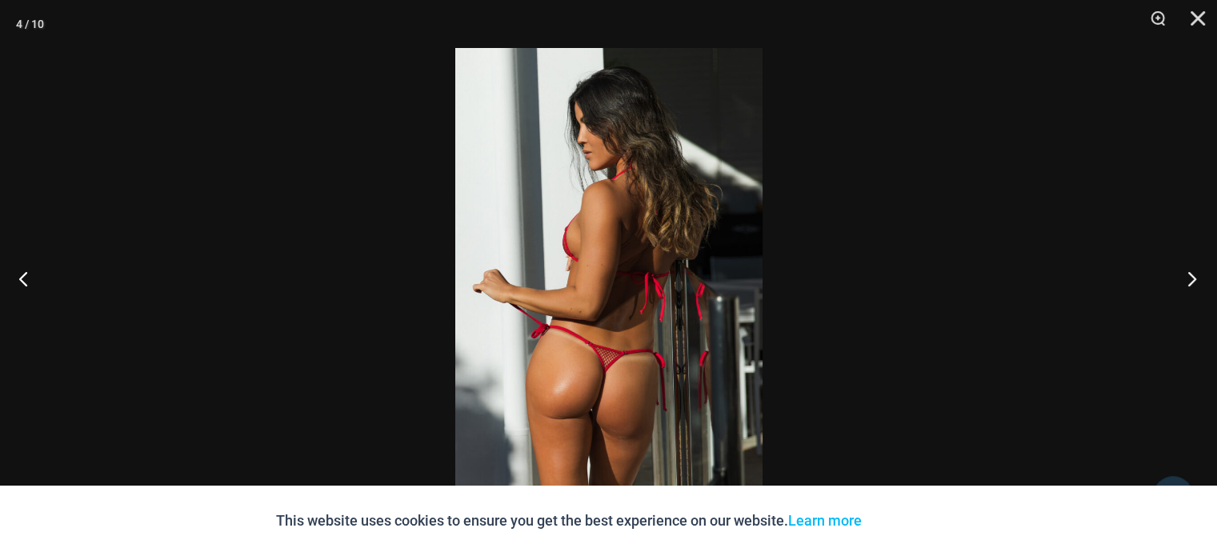
click at [1182, 274] on button "Next" at bounding box center [1187, 278] width 60 height 80
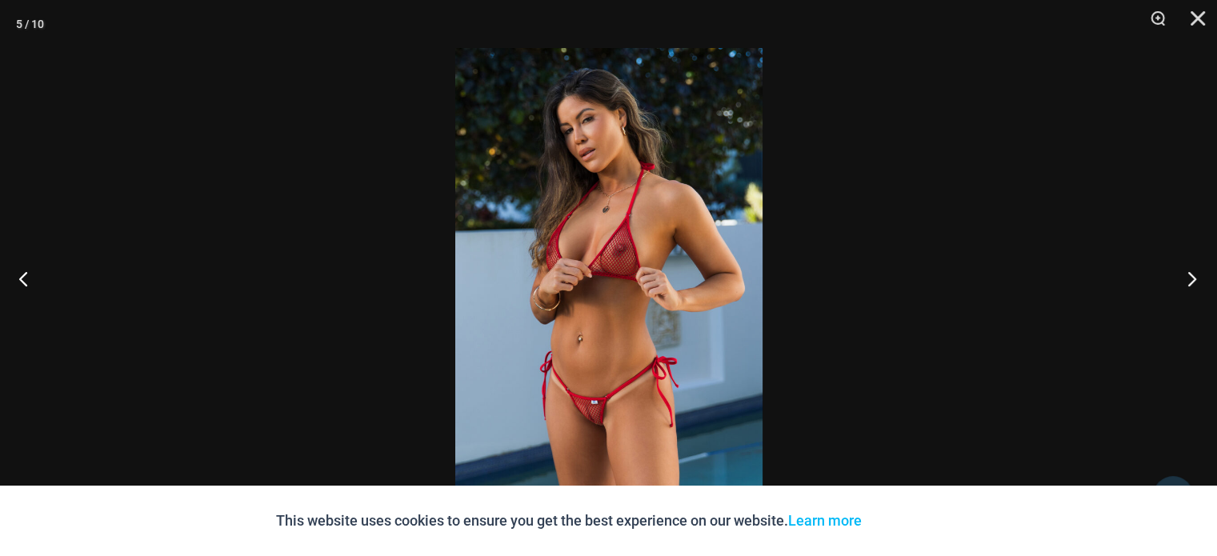
click at [1182, 274] on button "Next" at bounding box center [1187, 278] width 60 height 80
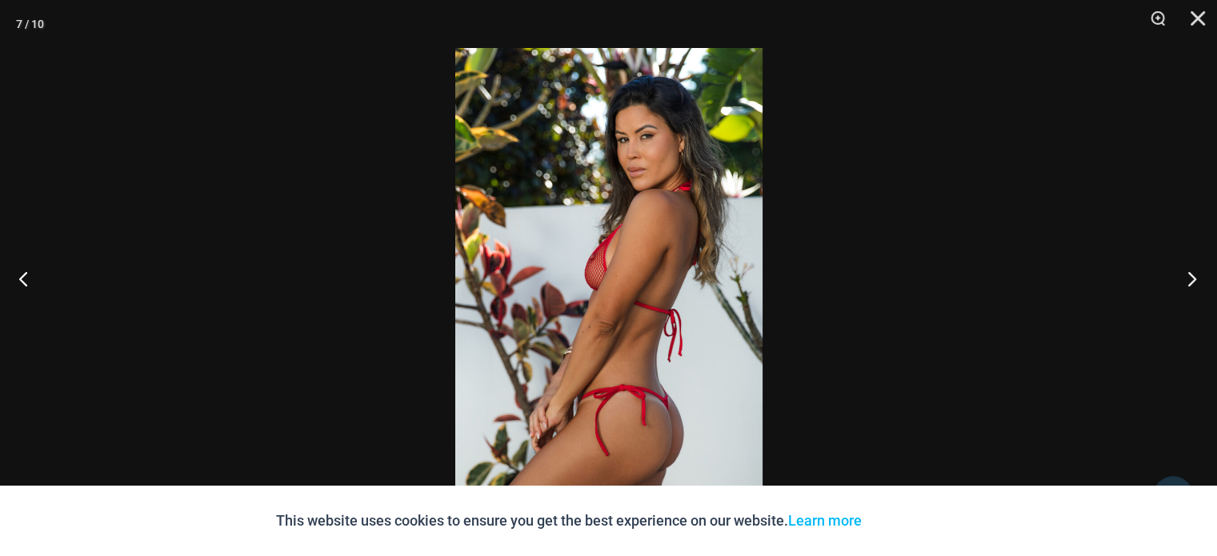
click at [1182, 274] on button "Next" at bounding box center [1187, 278] width 60 height 80
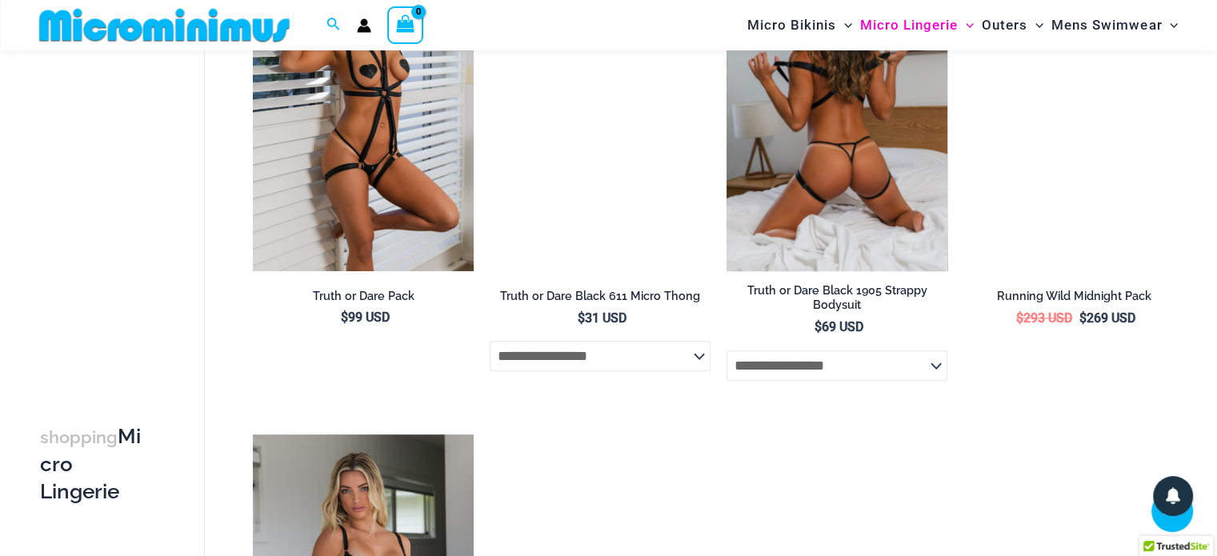
scroll to position [1280, 0]
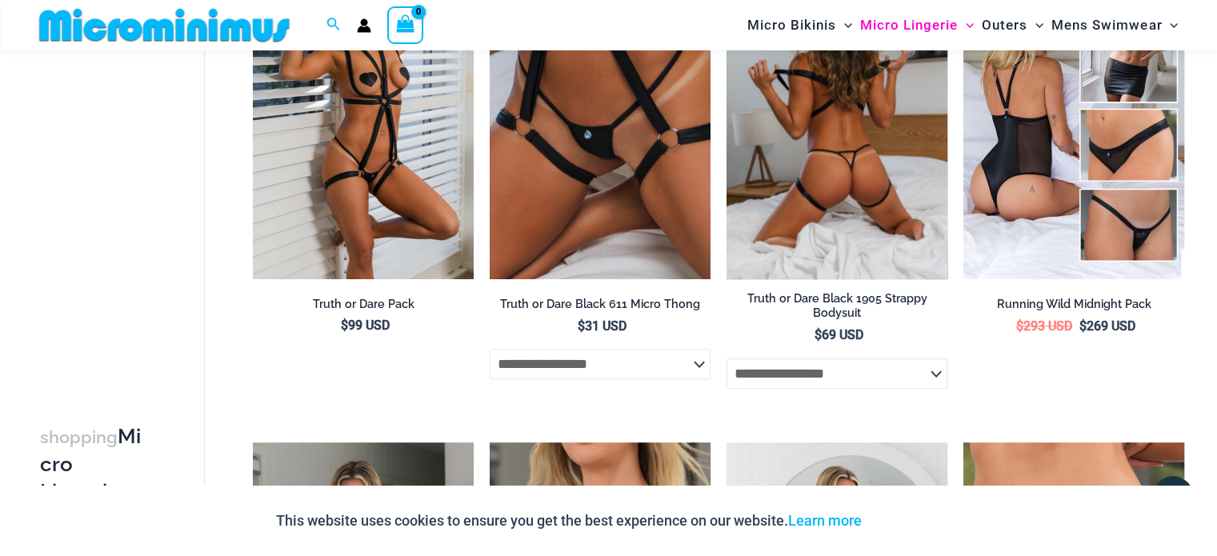
click at [847, 135] on img at bounding box center [836, 113] width 221 height 331
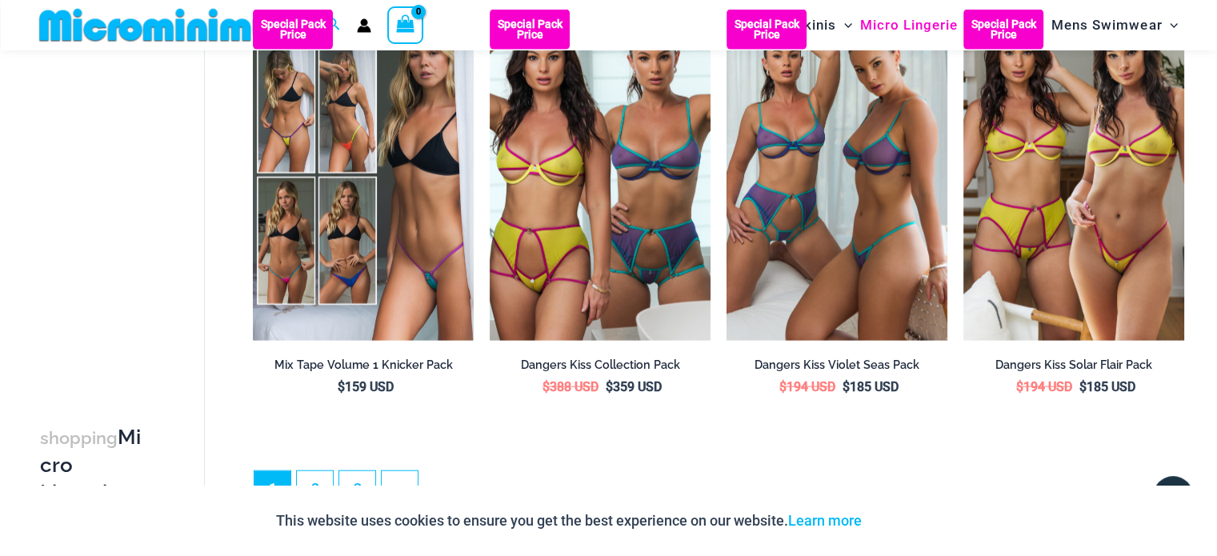
scroll to position [3664, 0]
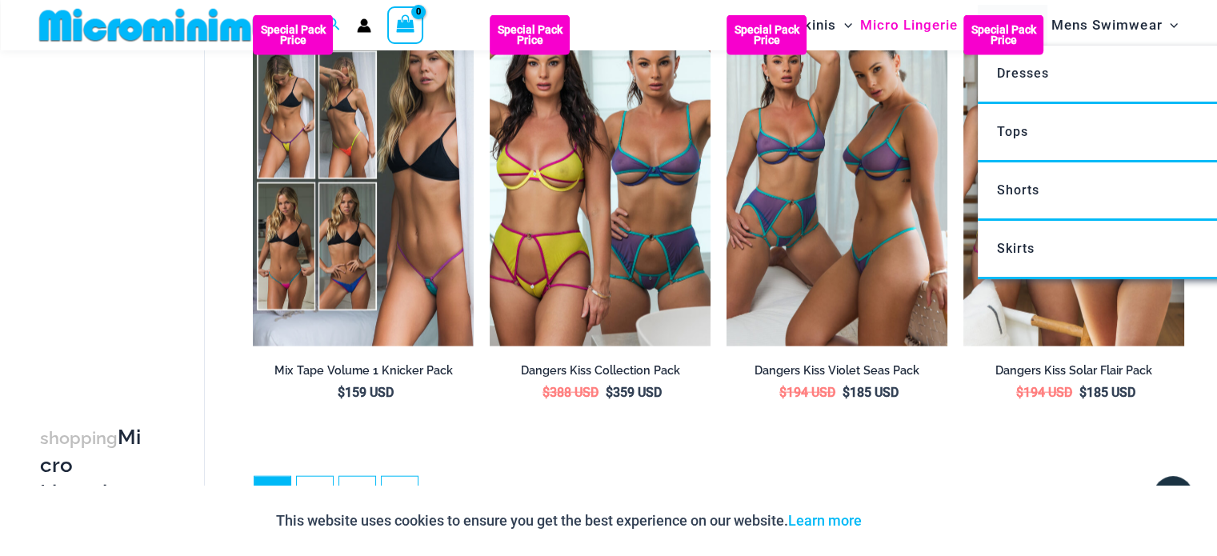
click at [1004, 17] on span "Outers" at bounding box center [1005, 25] width 46 height 41
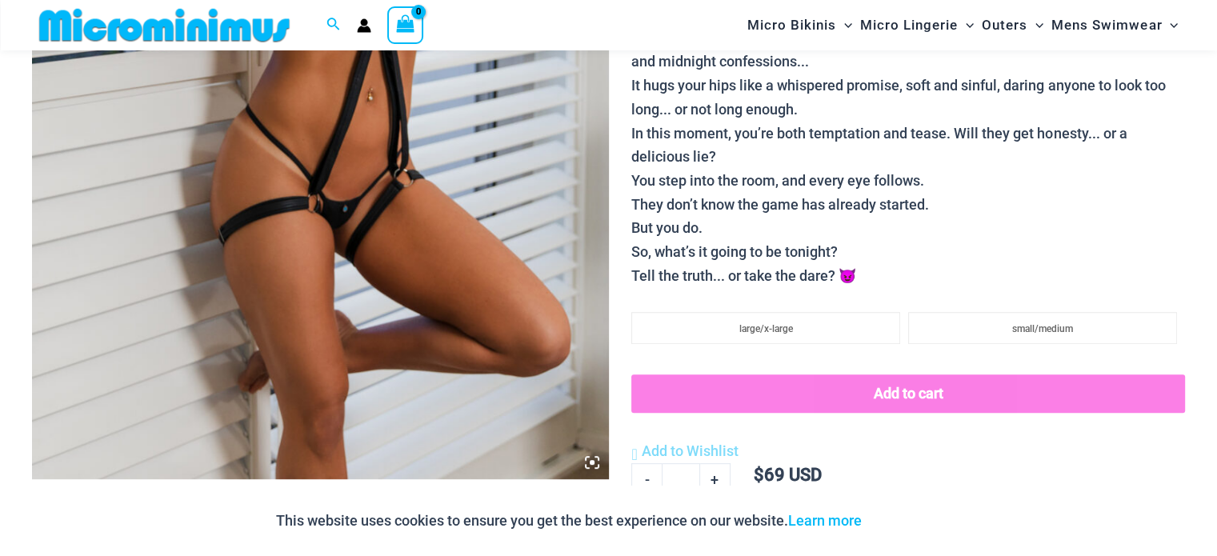
scroll to position [541, 0]
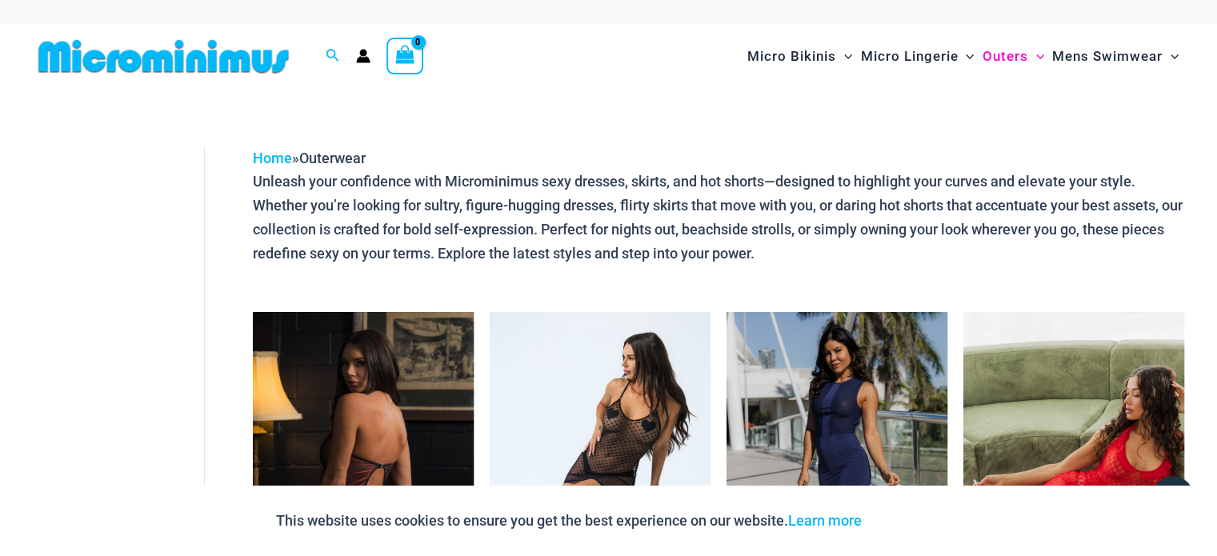
click at [303, 375] on img at bounding box center [363, 477] width 221 height 331
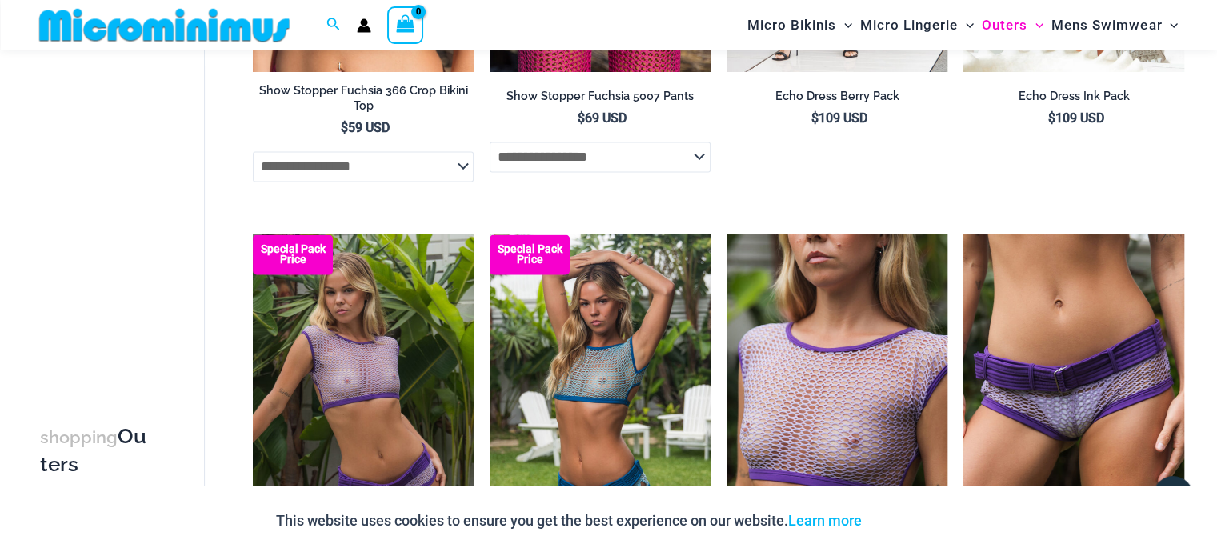
scroll to position [2558, 0]
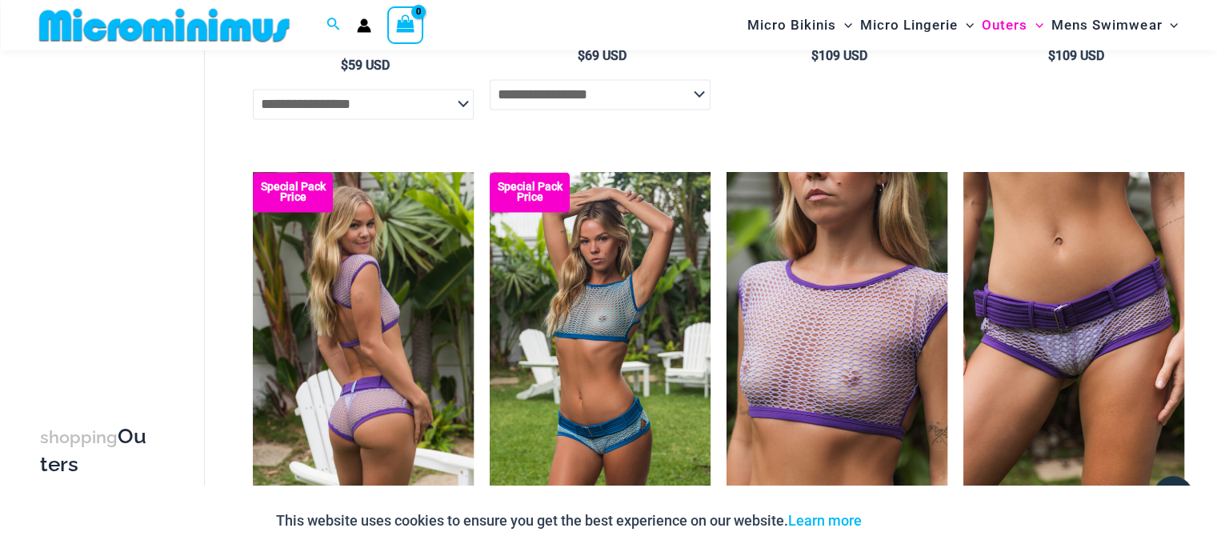
click at [414, 254] on img at bounding box center [363, 337] width 221 height 331
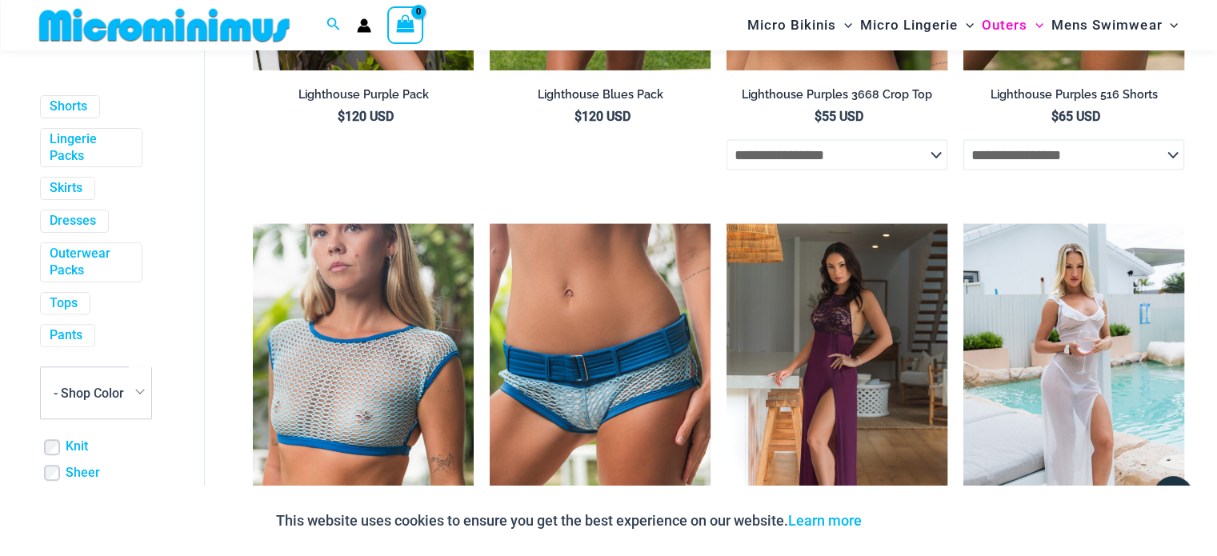
scroll to position [3098, 0]
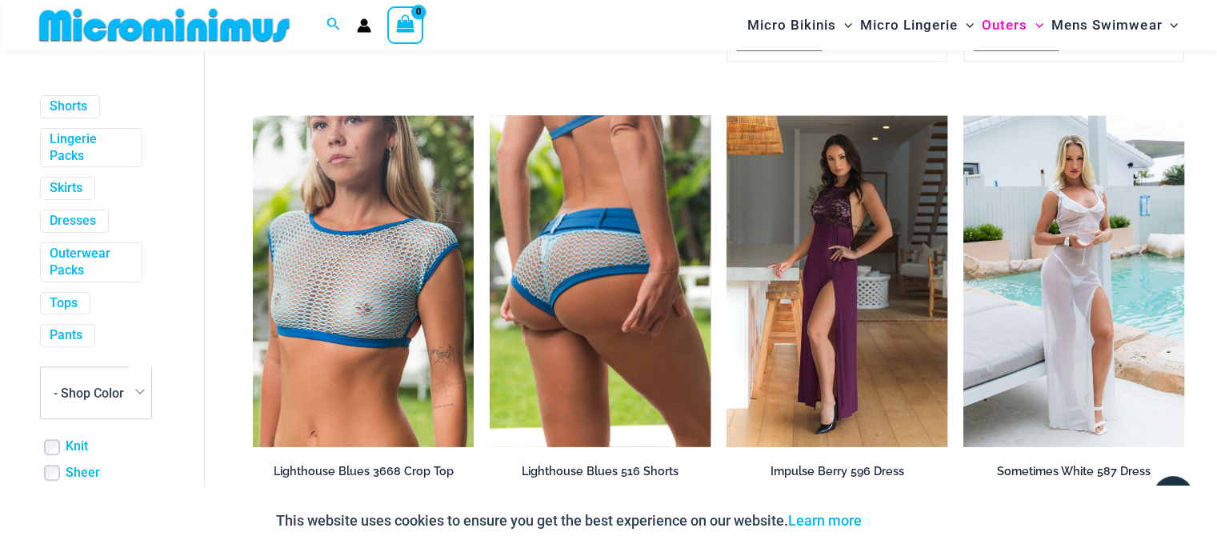
click at [536, 236] on img at bounding box center [600, 281] width 221 height 331
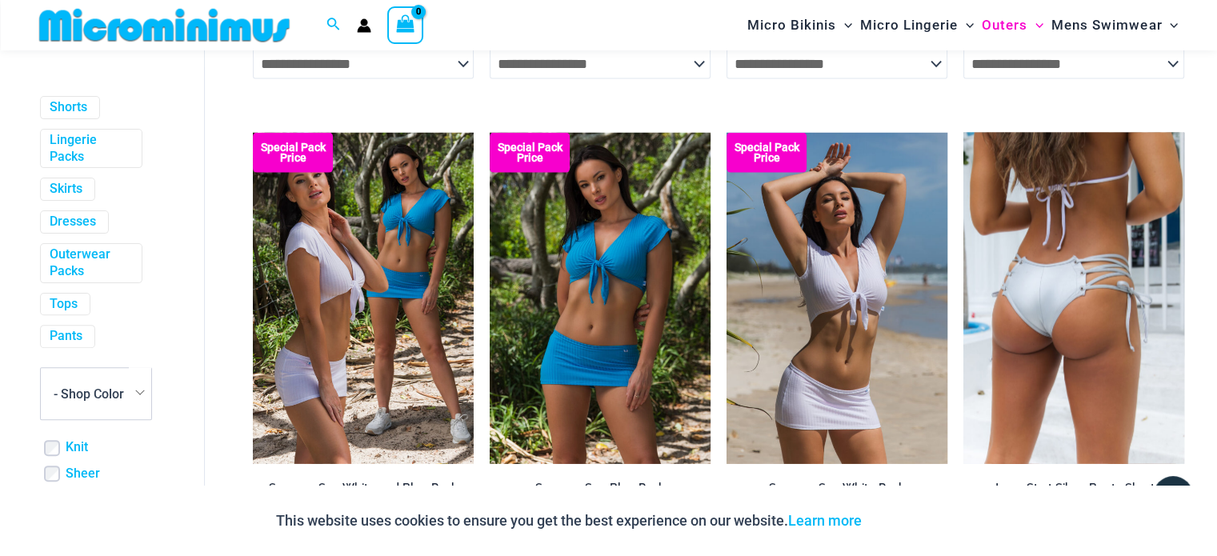
scroll to position [4123, 0]
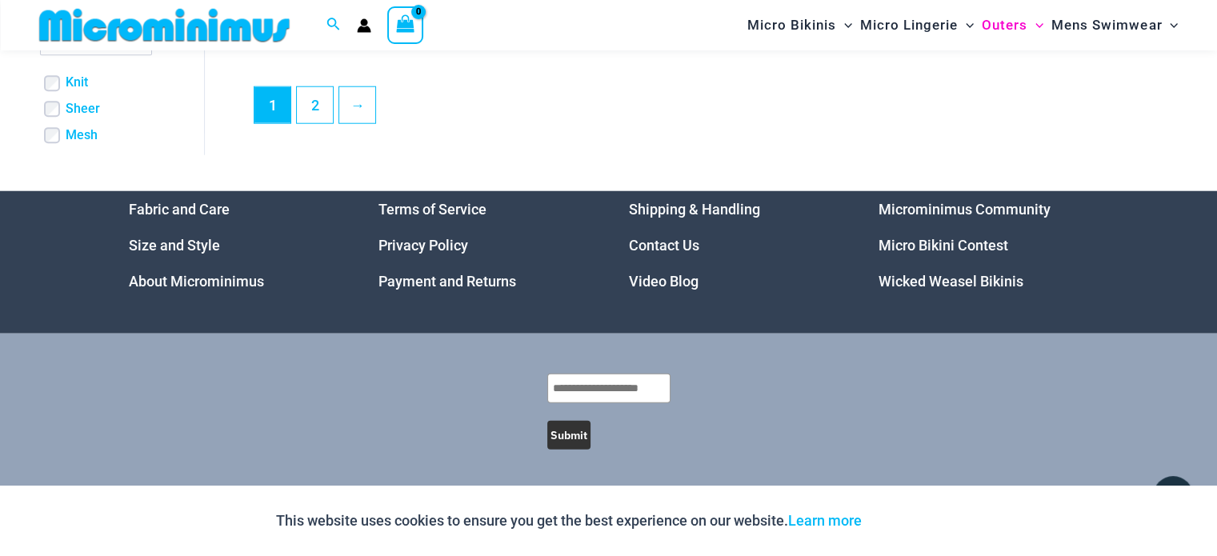
click at [950, 249] on link "Micro Bikini Contest" at bounding box center [943, 245] width 130 height 17
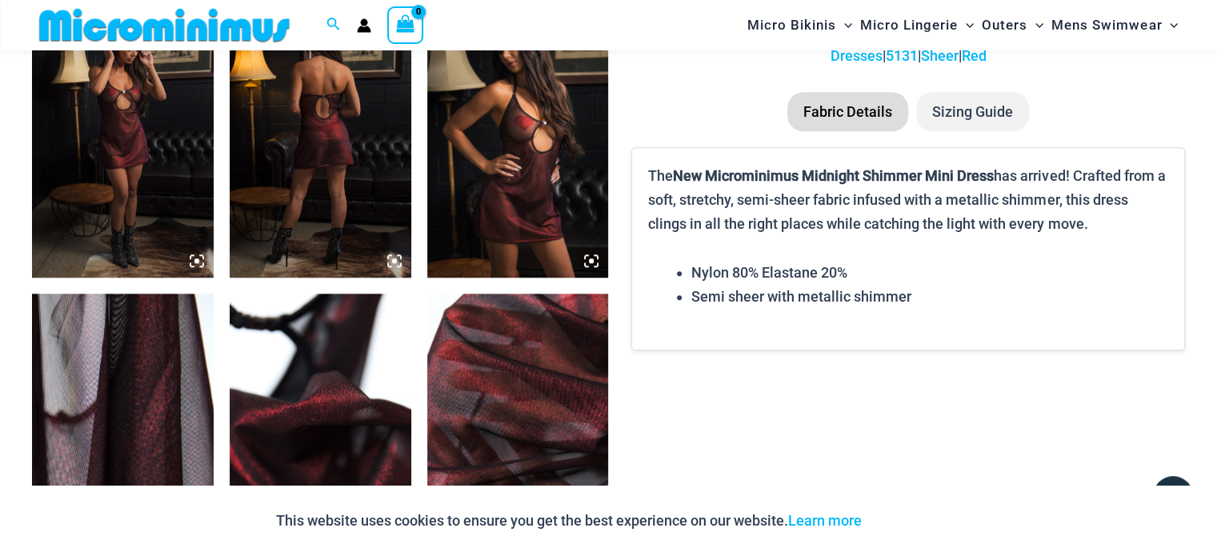
scroll to position [1317, 0]
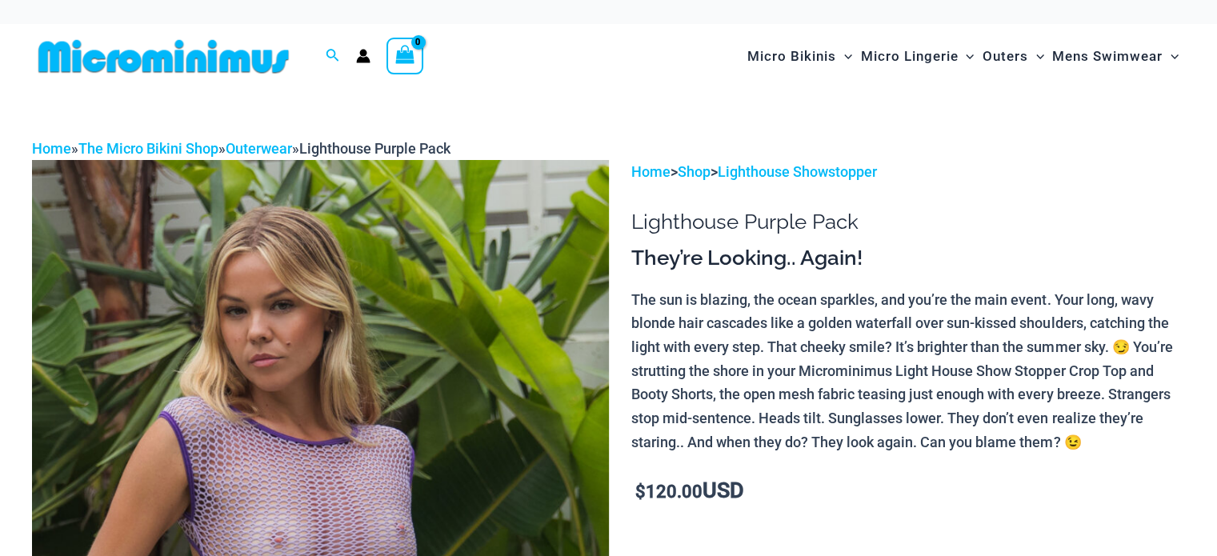
drag, startPoint x: 0, startPoint y: 0, endPoint x: 406, endPoint y: 258, distance: 481.6
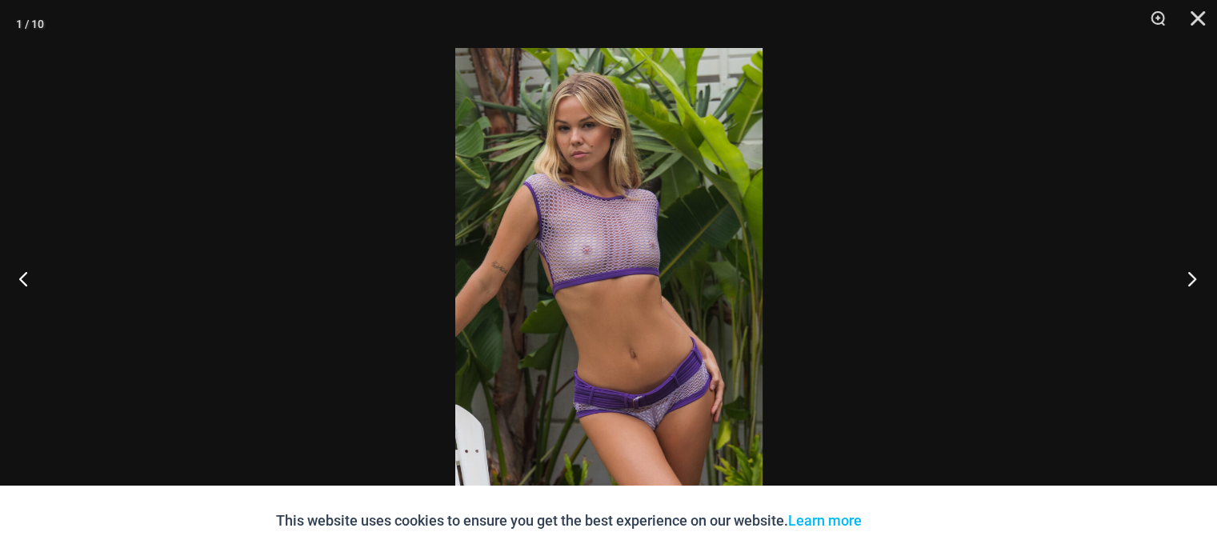
click at [1182, 274] on button "Next" at bounding box center [1187, 278] width 60 height 80
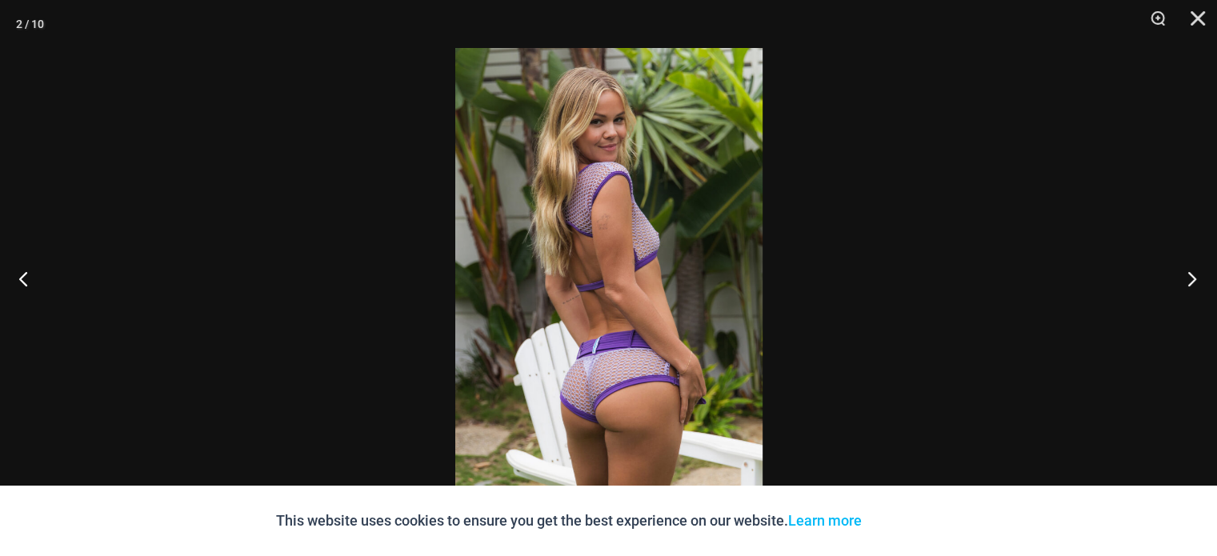
click at [1182, 274] on button "Next" at bounding box center [1187, 278] width 60 height 80
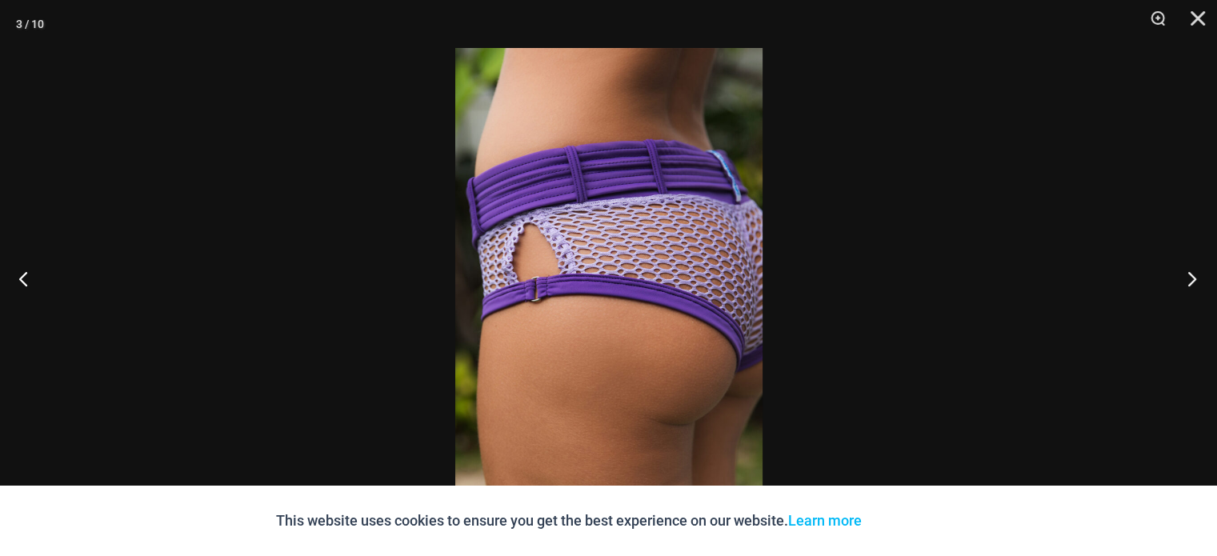
click at [1182, 274] on button "Next" at bounding box center [1187, 278] width 60 height 80
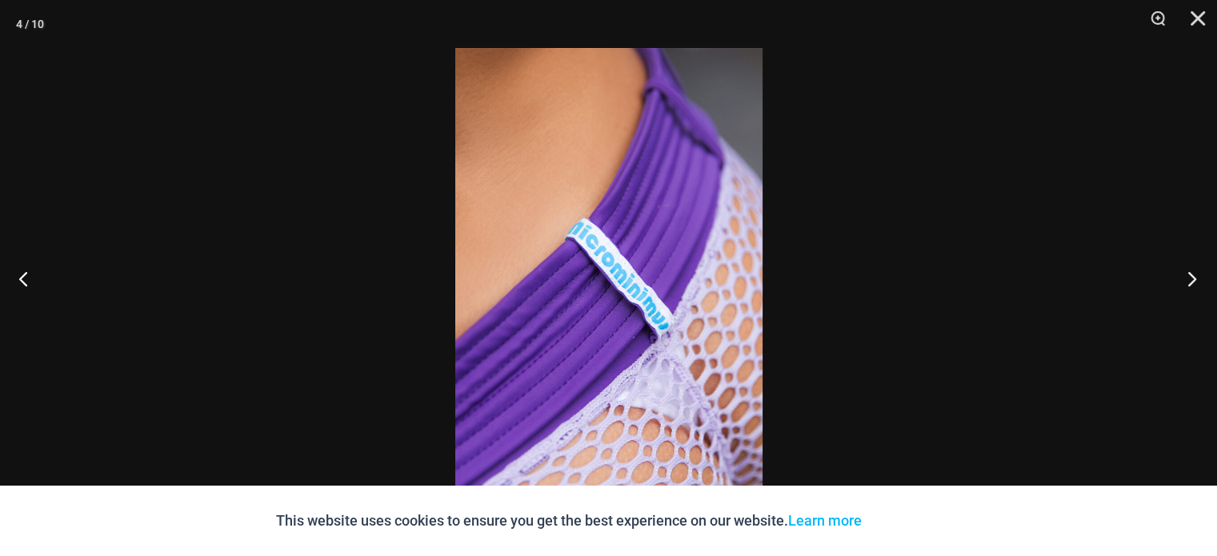
click at [1182, 274] on button "Next" at bounding box center [1187, 278] width 60 height 80
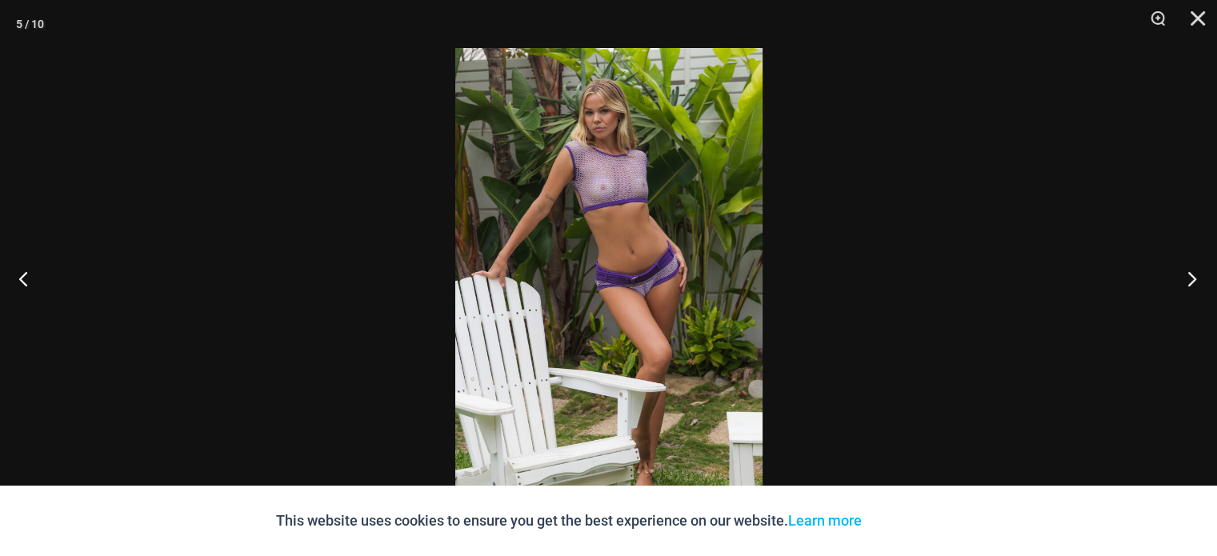
click at [1182, 274] on button "Next" at bounding box center [1187, 278] width 60 height 80
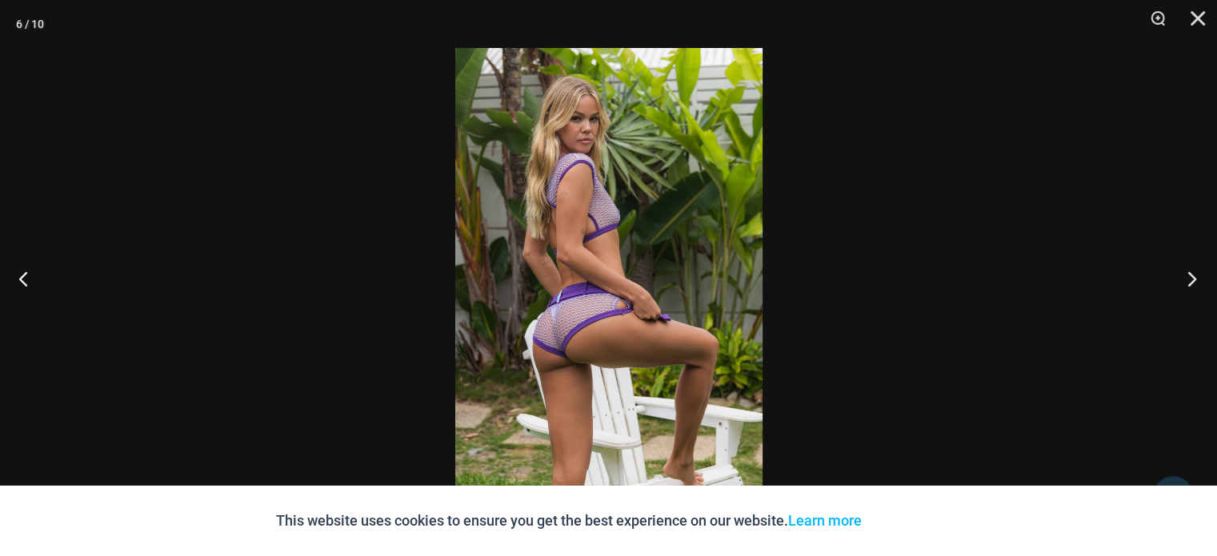
click at [1182, 274] on button "Next" at bounding box center [1187, 278] width 60 height 80
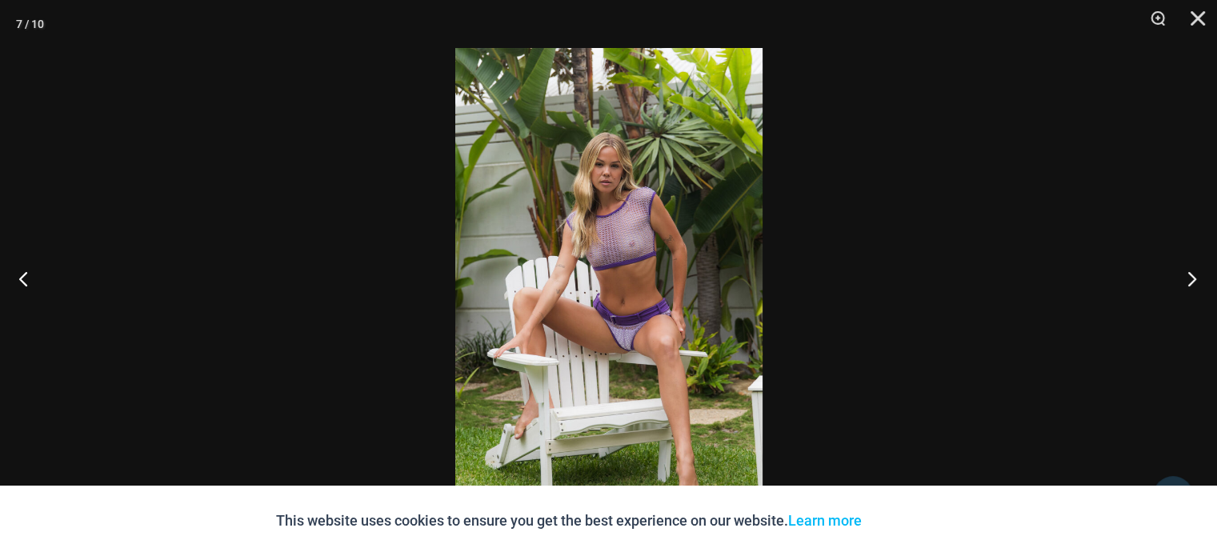
click at [1182, 274] on button "Next" at bounding box center [1187, 278] width 60 height 80
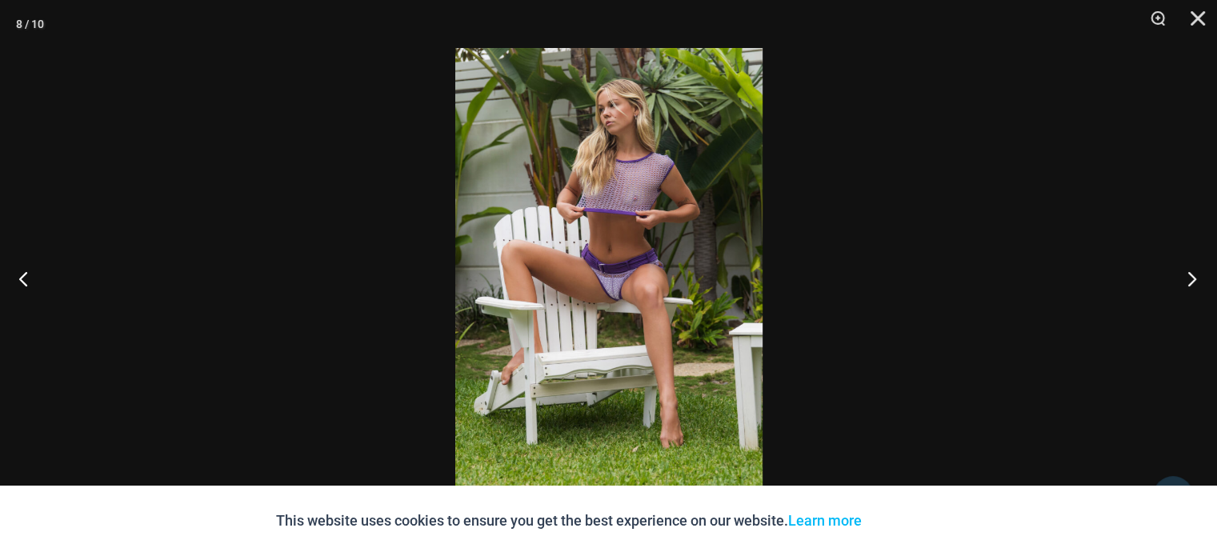
click at [1182, 274] on button "Next" at bounding box center [1187, 278] width 60 height 80
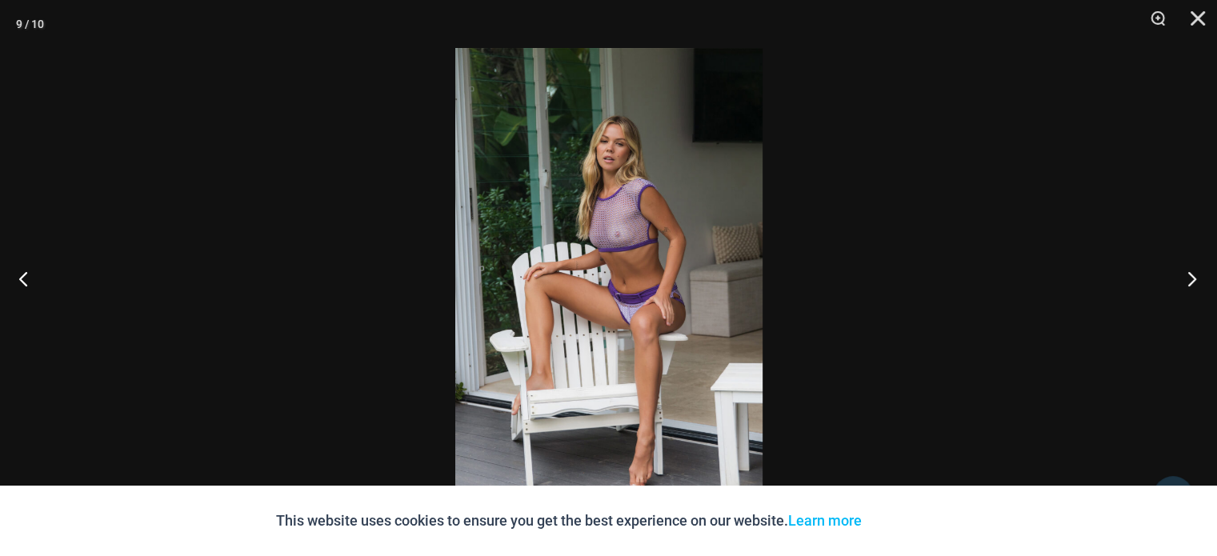
click at [1182, 274] on button "Next" at bounding box center [1187, 278] width 60 height 80
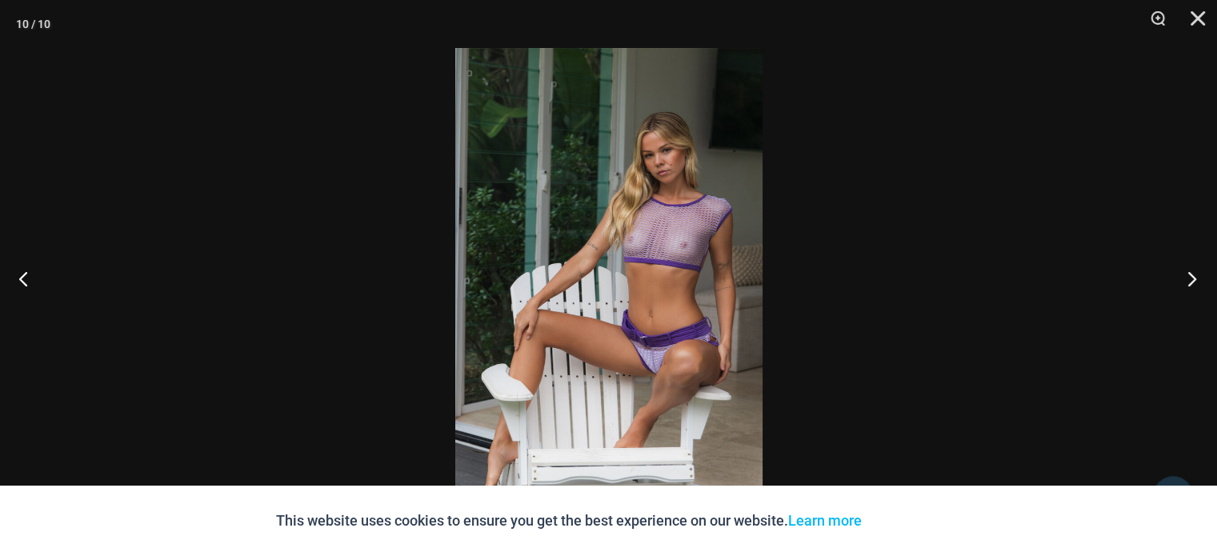
click at [1182, 274] on button "Next" at bounding box center [1187, 278] width 60 height 80
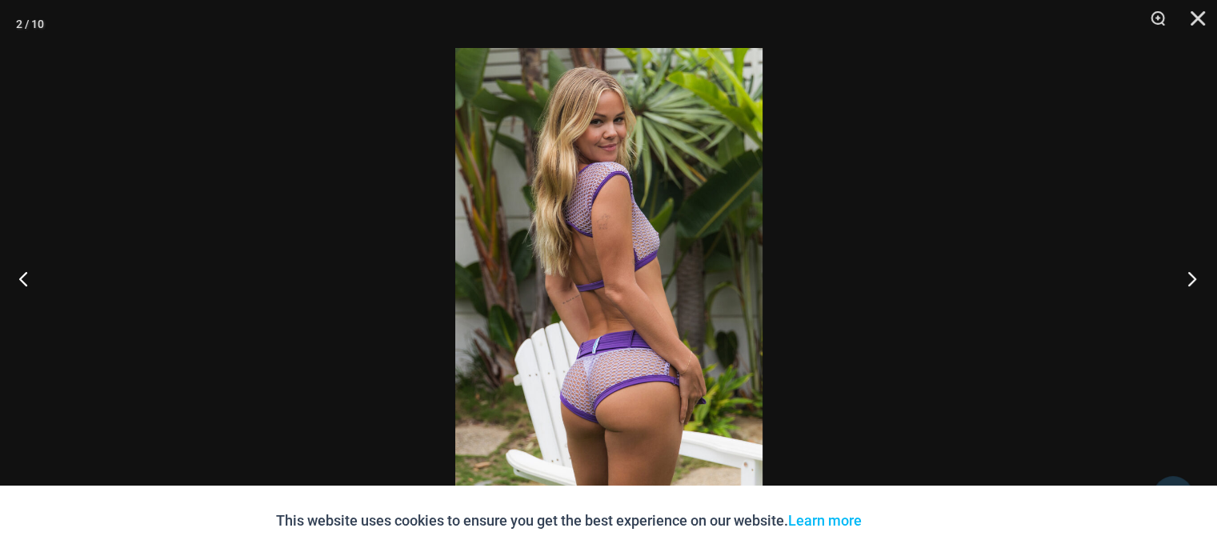
click at [1182, 274] on button "Next" at bounding box center [1187, 278] width 60 height 80
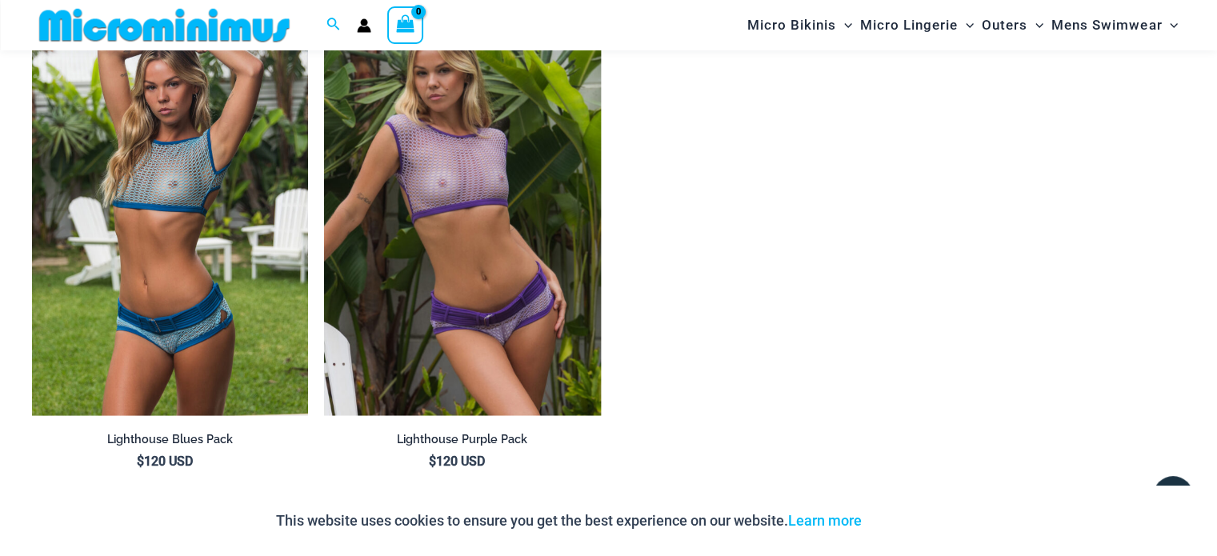
scroll to position [2957, 0]
